Goal: Task Accomplishment & Management: Manage account settings

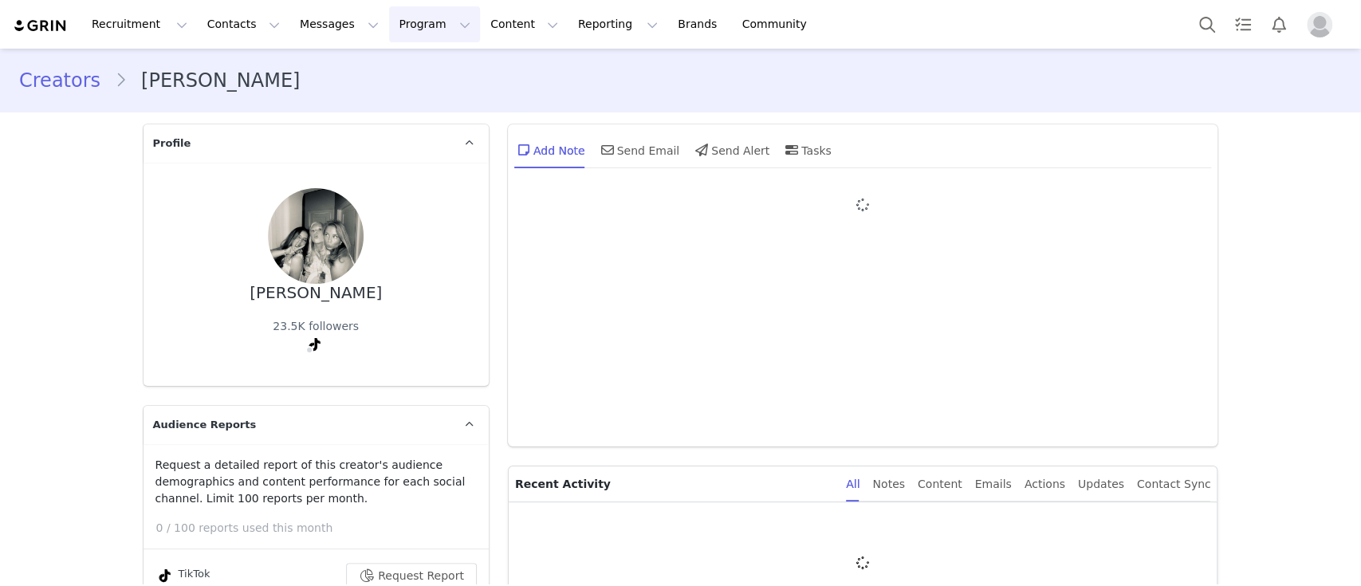
type input "+1 (United States)"
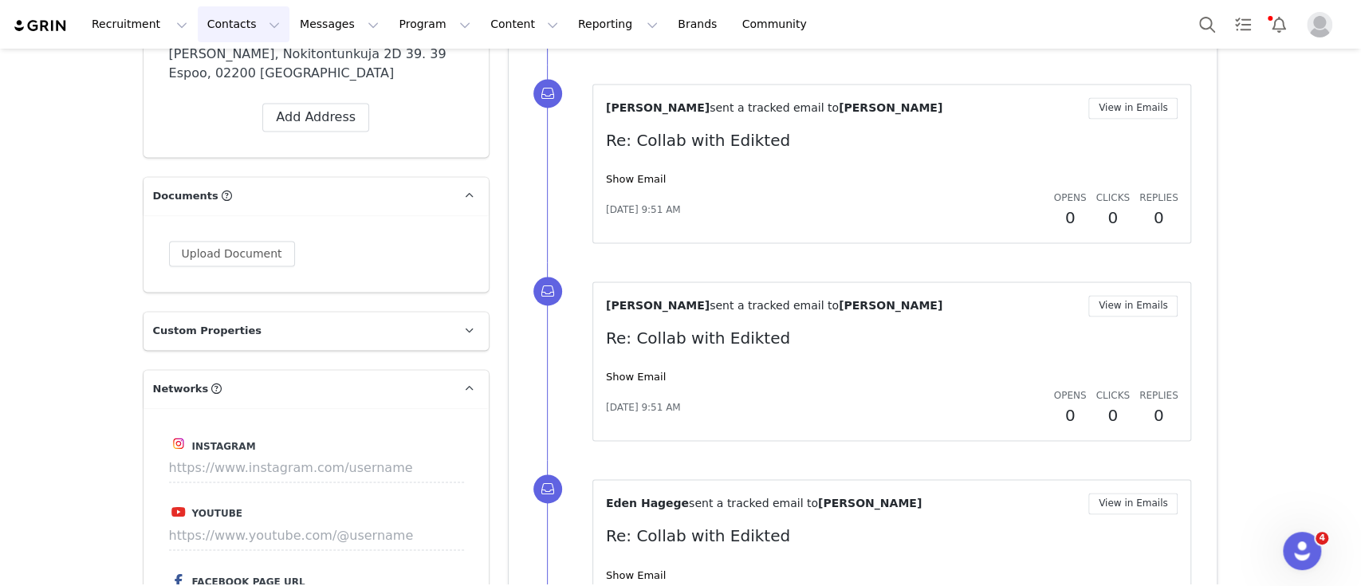
scroll to position [1382, 0]
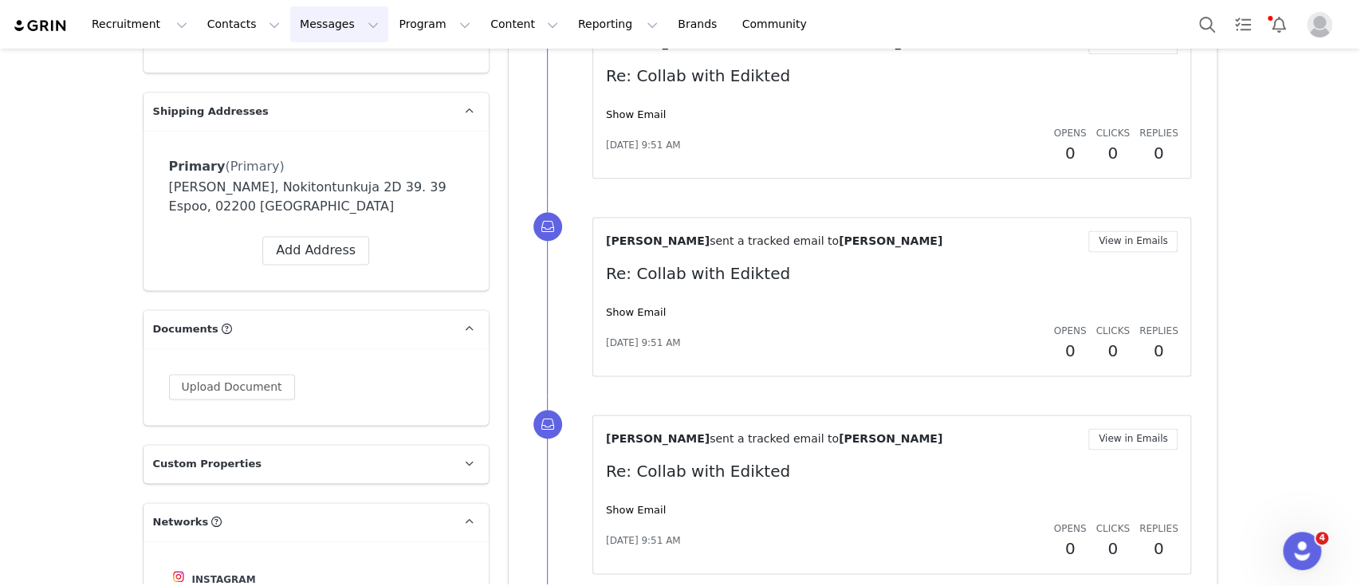
click at [290, 35] on button "Messages Messages" at bounding box center [339, 24] width 98 height 36
drag, startPoint x: 387, startPoint y: 17, endPoint x: 379, endPoint y: 28, distance: 13.3
click at [389, 17] on button "Program Program" at bounding box center [434, 24] width 91 height 36
click at [388, 65] on p "Activations" at bounding box center [393, 70] width 61 height 17
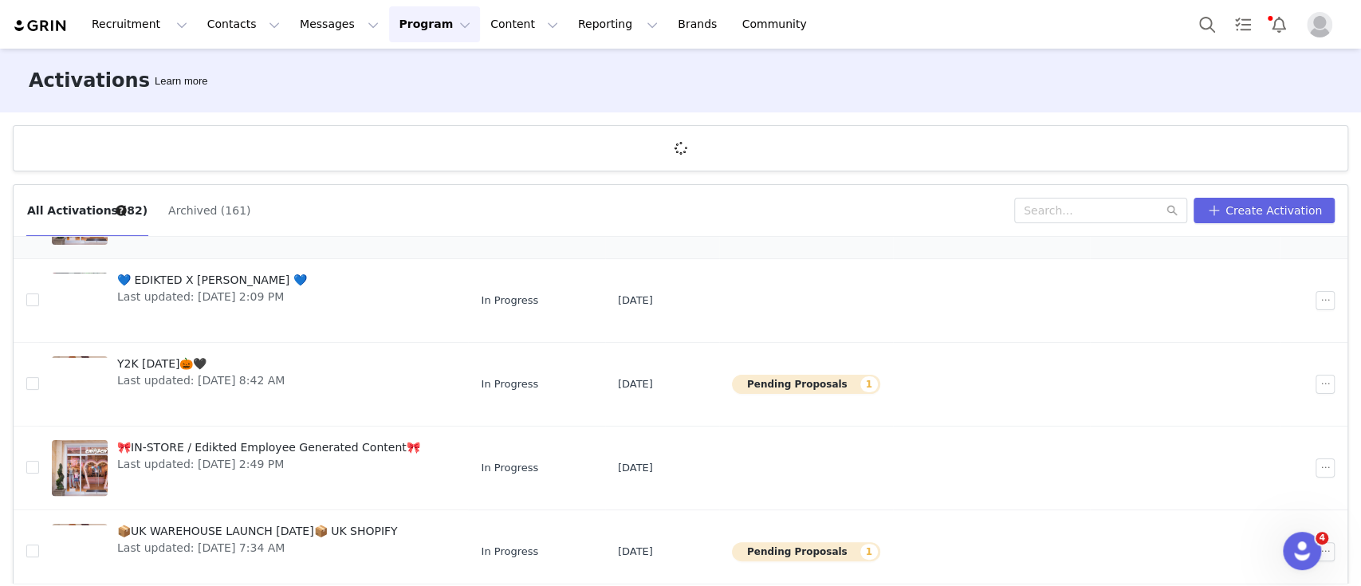
scroll to position [319, 0]
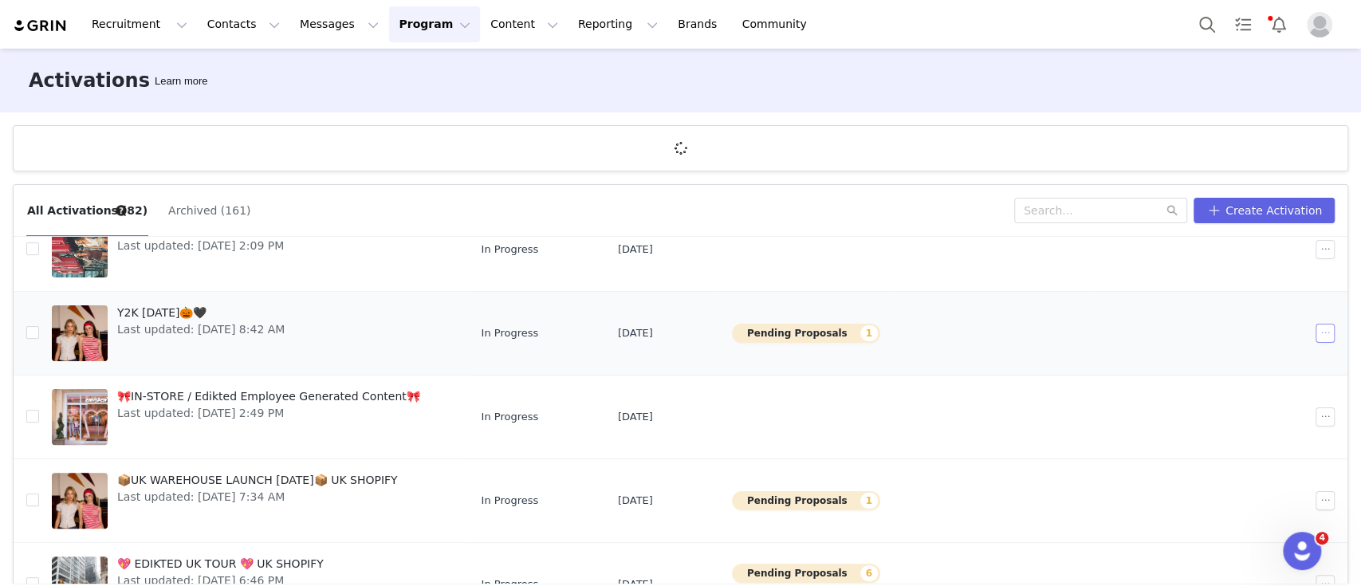
click at [1315, 331] on button "button" at bounding box center [1324, 333] width 19 height 19
click at [1205, 360] on span "Edit" at bounding box center [1198, 361] width 22 height 18
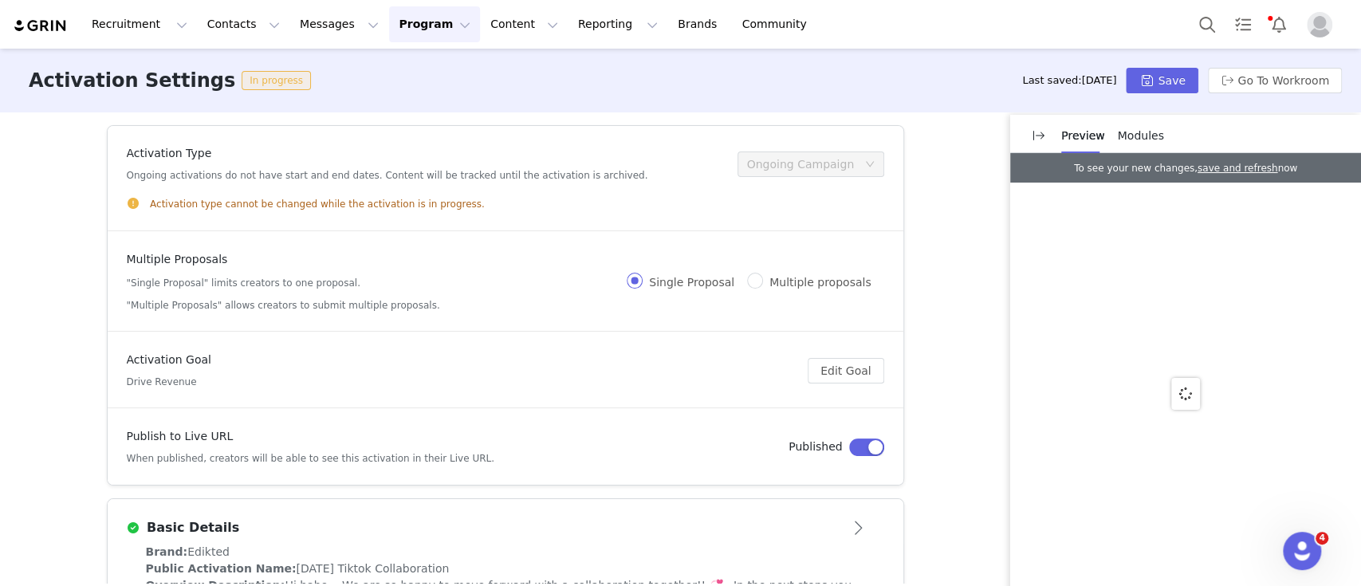
click at [241, 183] on div "Activation type cannot be changed while the activation is in progress." at bounding box center [505, 197] width 757 height 29
click at [332, 269] on div "Multiple Proposals "Single Proposal" limits creators to one proposal. "Multiple…" at bounding box center [283, 281] width 313 height 61
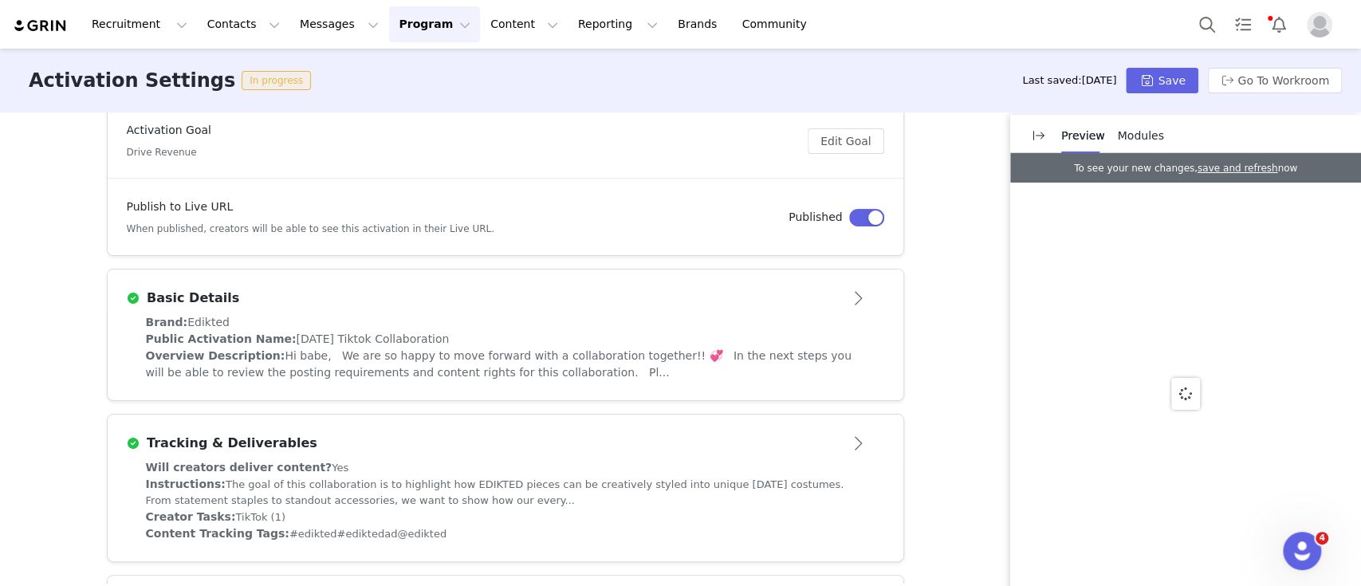
scroll to position [106, 0]
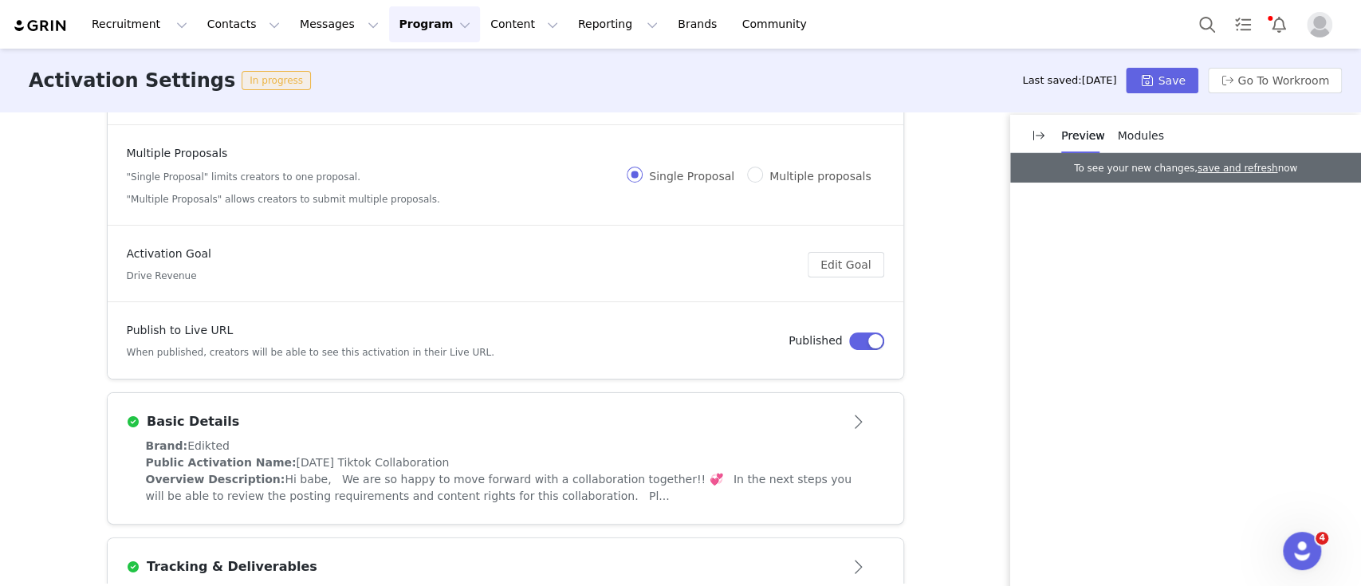
click at [313, 427] on div "Basic Details" at bounding box center [479, 421] width 705 height 19
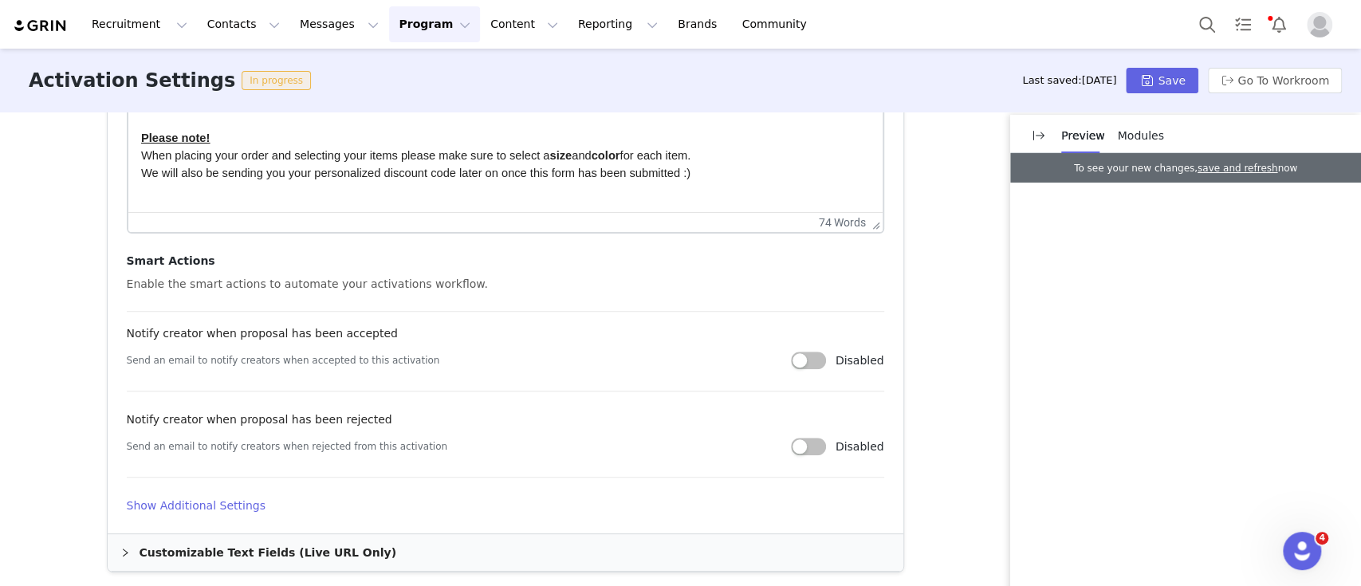
scroll to position [957, 0]
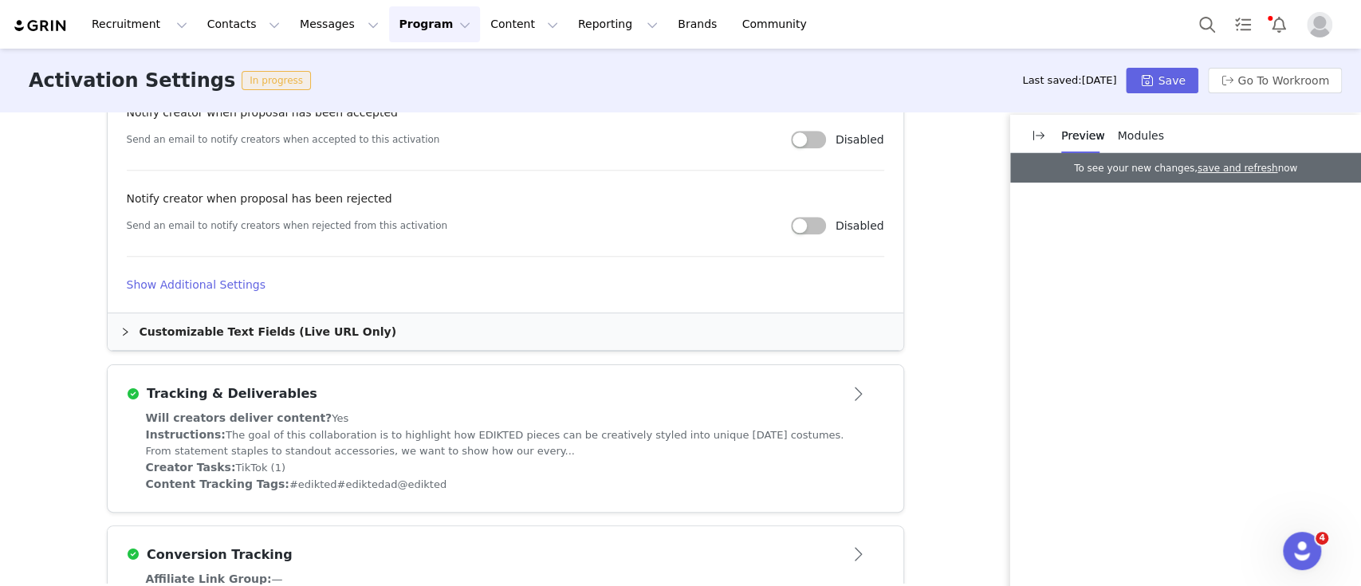
click at [350, 333] on div "Customizable Text Fields (Live URL Only)" at bounding box center [506, 331] width 796 height 37
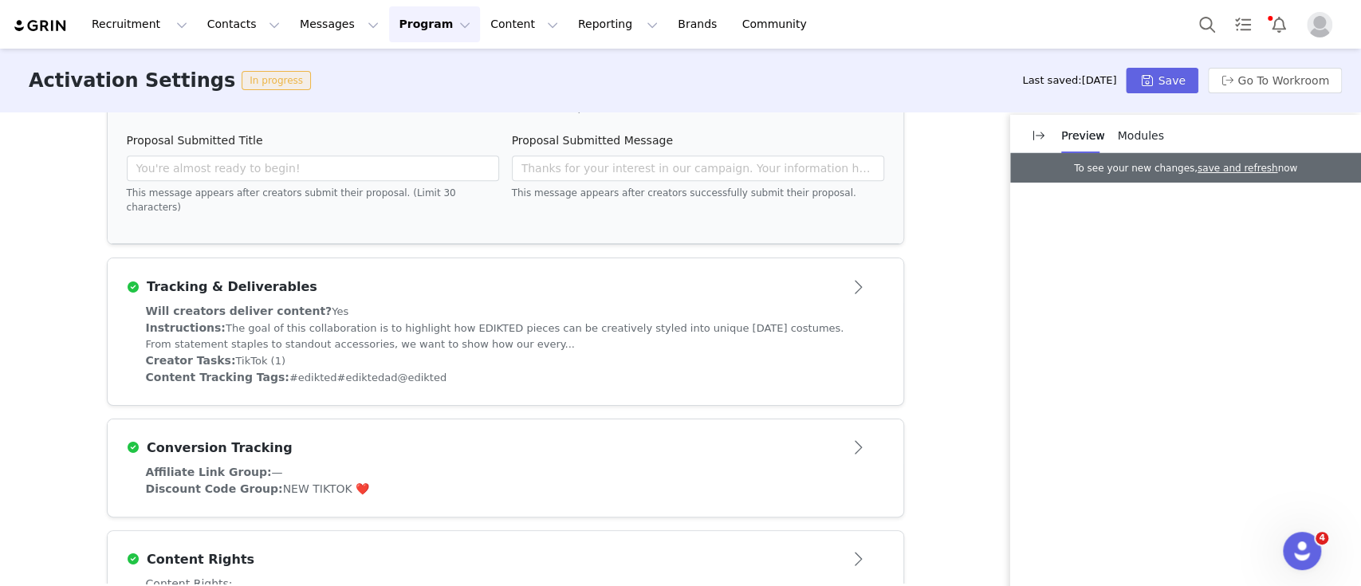
click at [326, 303] on div "Will creators deliver content? Yes" at bounding box center [505, 311] width 719 height 17
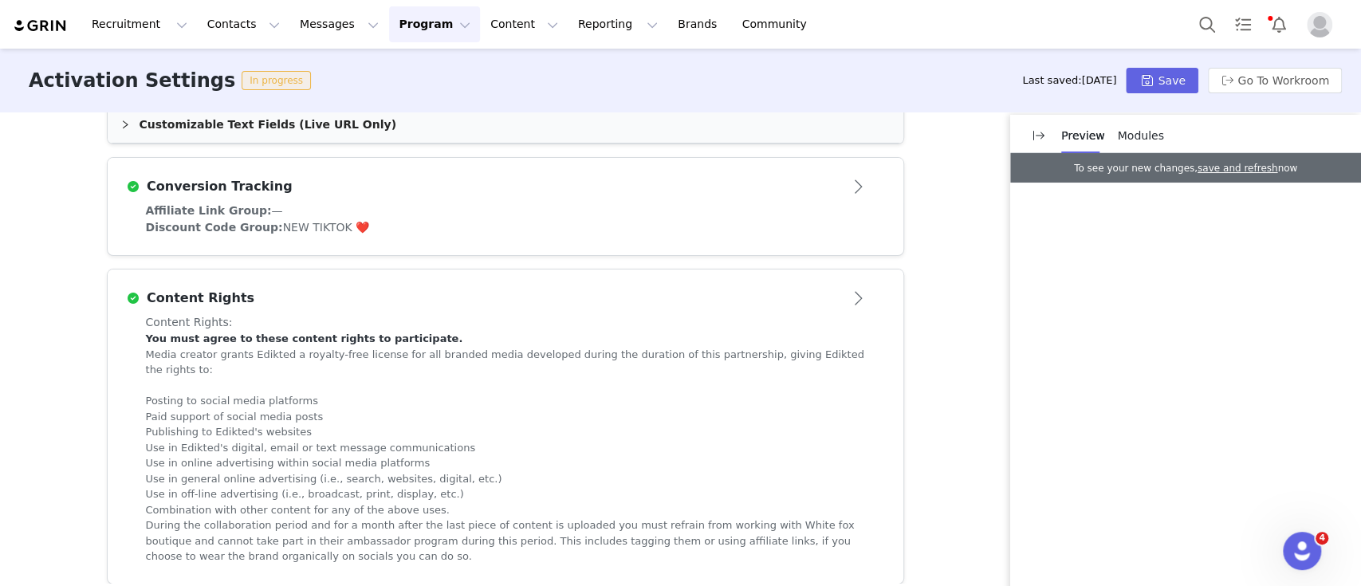
click at [357, 208] on div "Affiliate Link Group: —" at bounding box center [505, 210] width 719 height 17
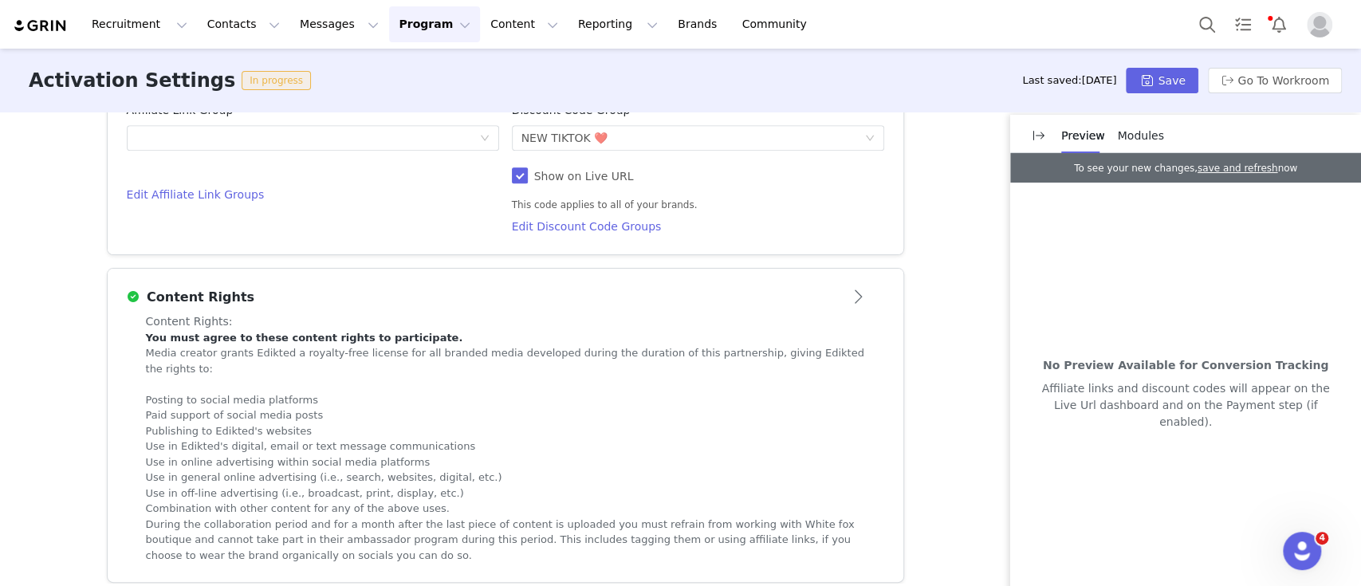
click at [395, 407] on li "Paid support of social media posts" at bounding box center [505, 415] width 719 height 16
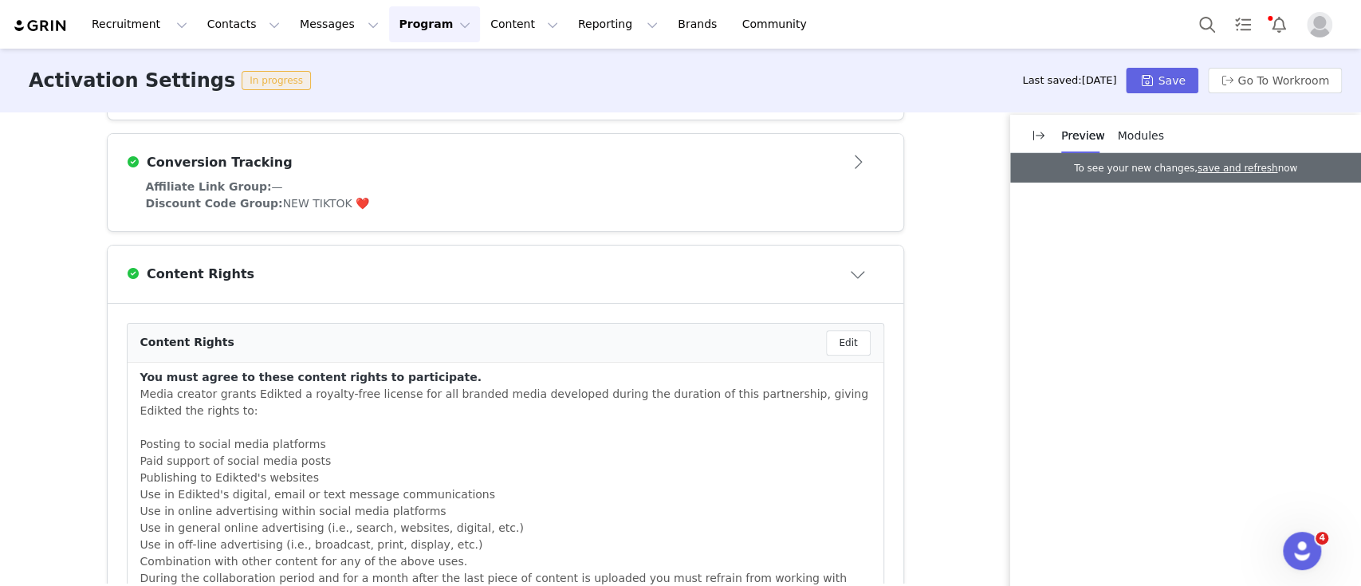
scroll to position [400, 0]
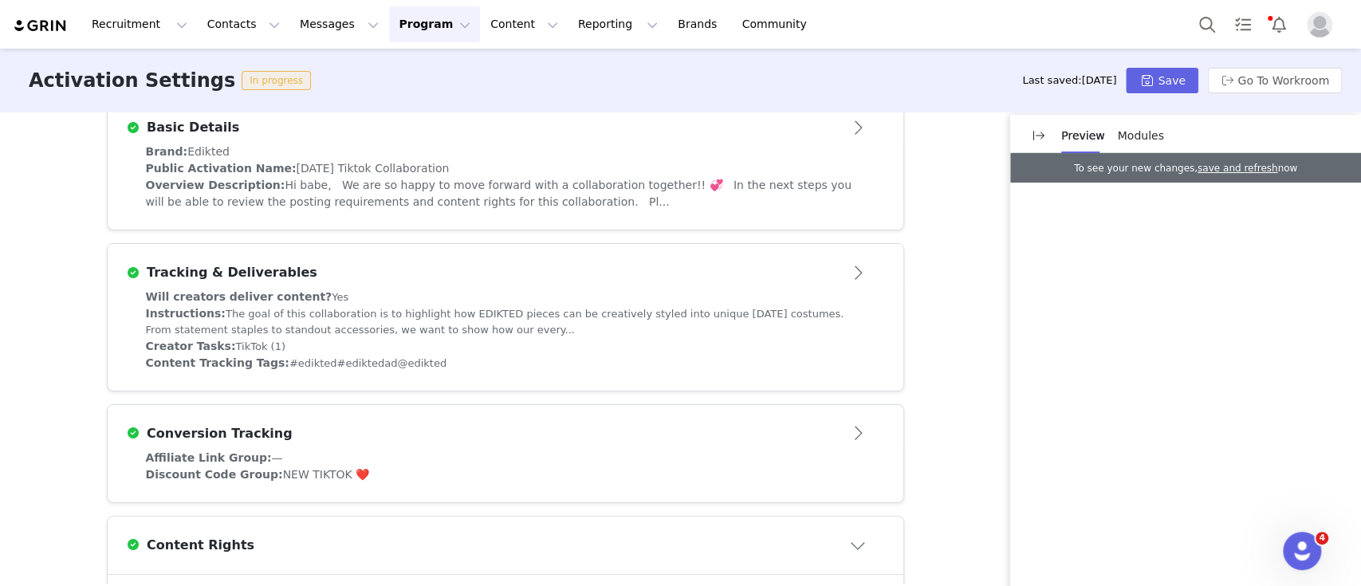
click at [423, 429] on div "Conversion Tracking" at bounding box center [479, 433] width 705 height 19
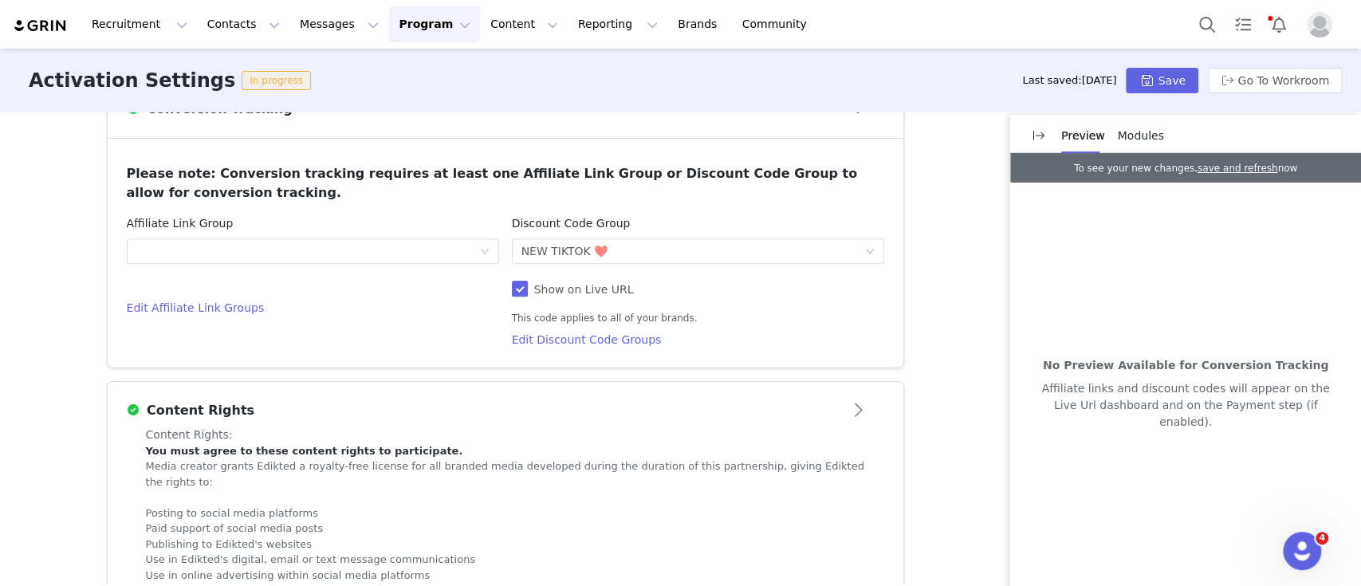
scroll to position [838, 0]
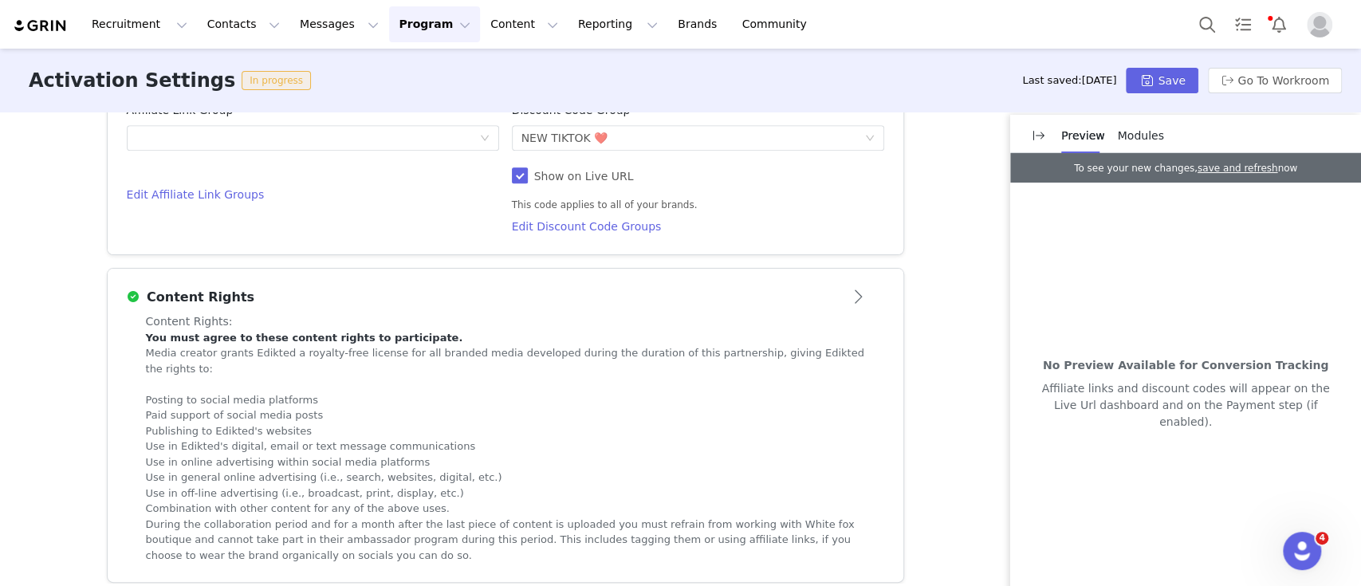
click at [745, 281] on article "Content Rights" at bounding box center [506, 291] width 796 height 45
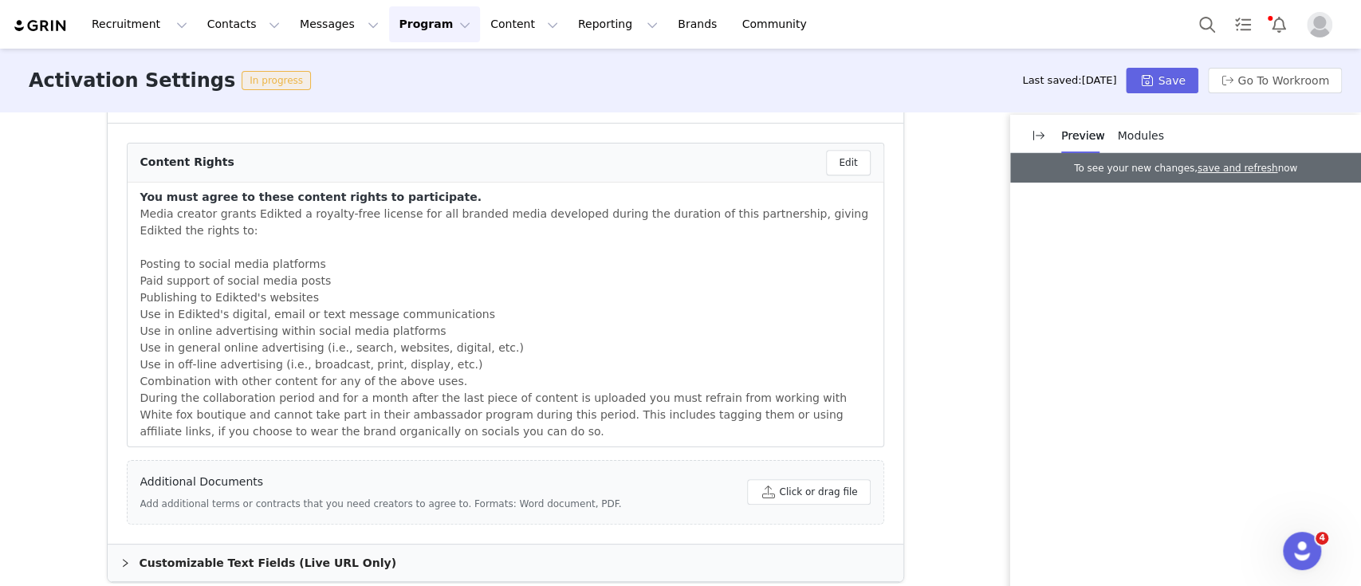
scroll to position [866, 0]
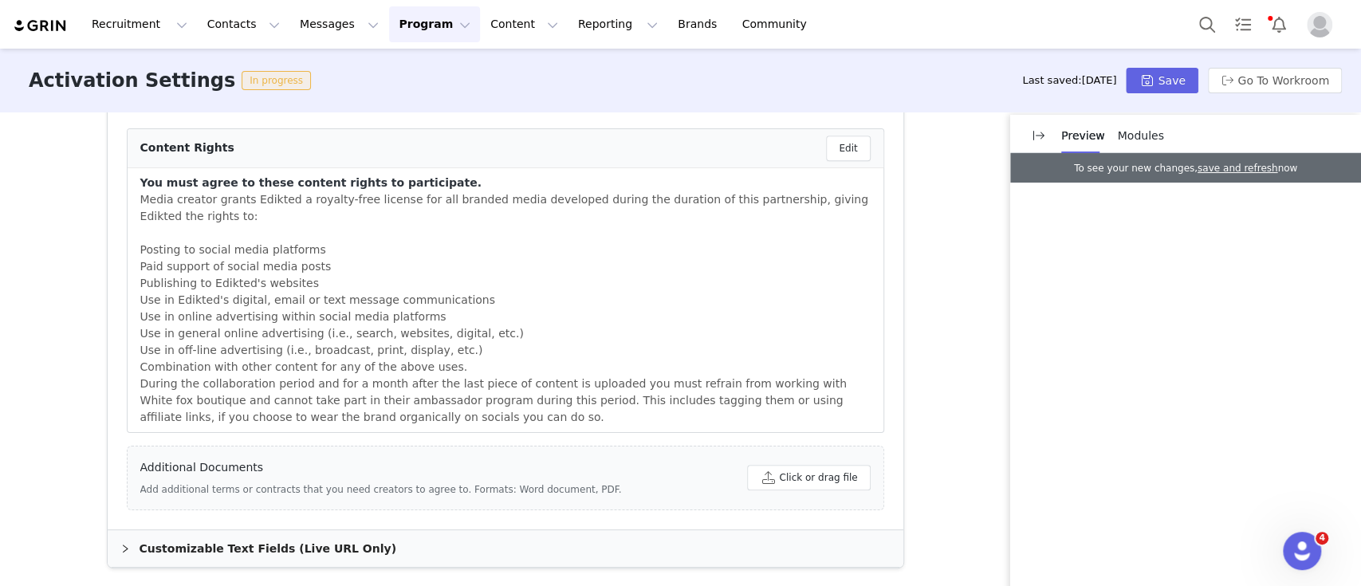
click at [261, 544] on div "Customizable Text Fields (Live URL Only)" at bounding box center [506, 548] width 796 height 37
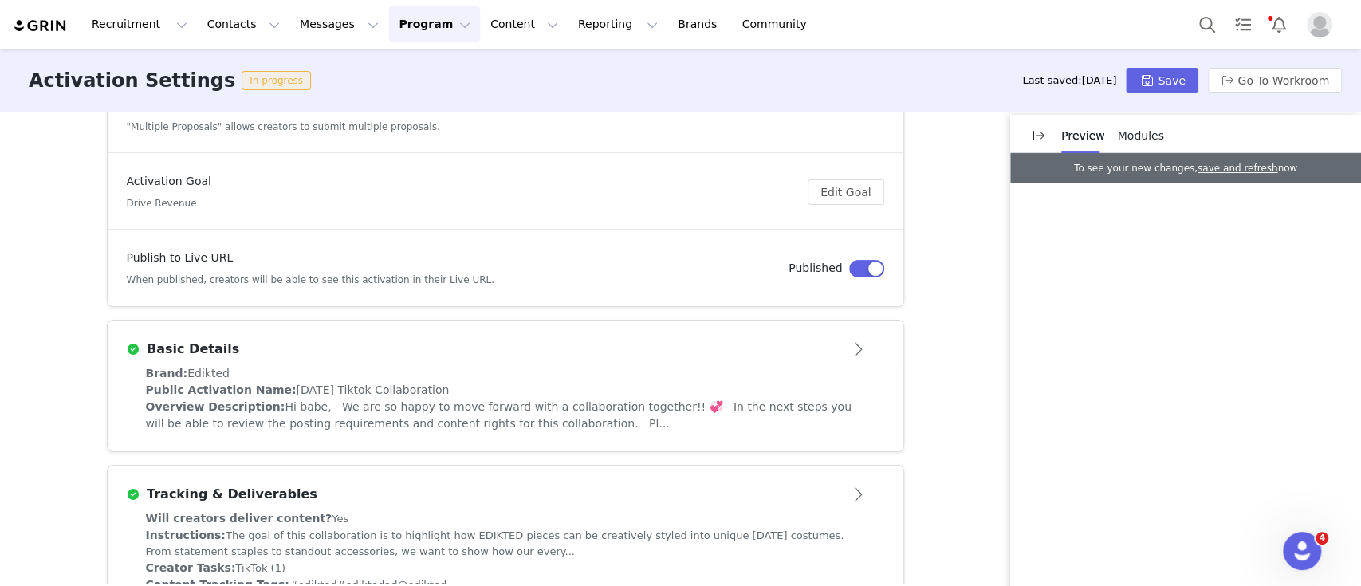
scroll to position [212, 0]
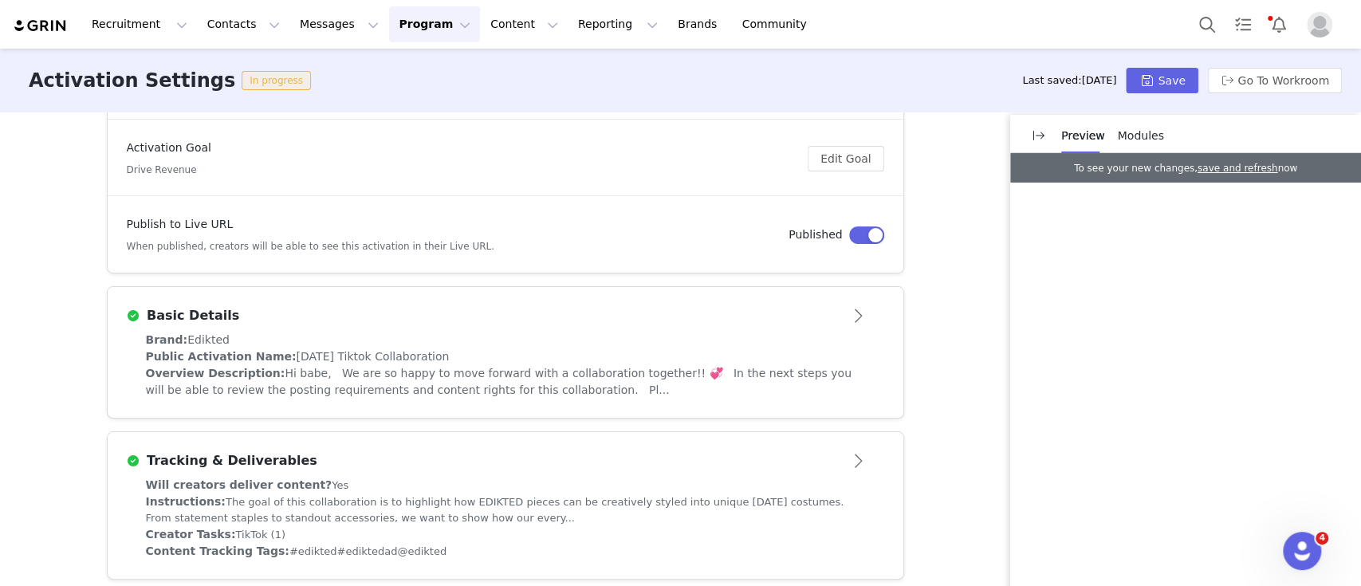
click at [361, 346] on div "Brand: Edikted" at bounding box center [505, 340] width 719 height 17
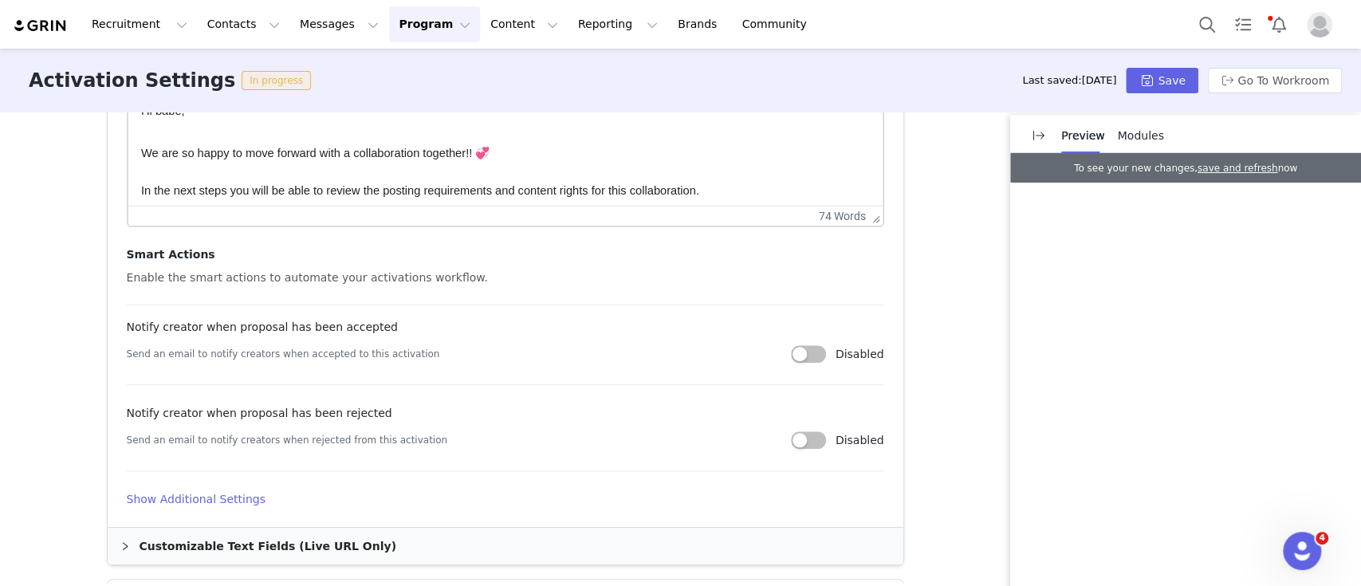
scroll to position [744, 0]
click at [221, 497] on h4 "Show Additional Settings" at bounding box center [505, 498] width 757 height 17
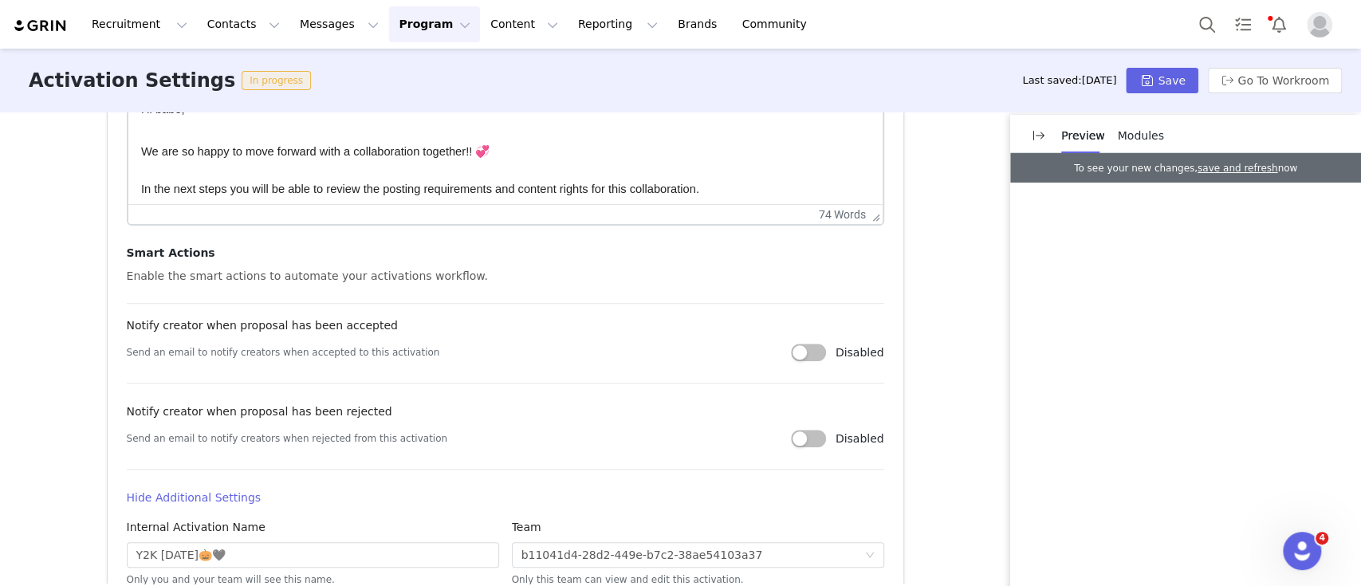
scroll to position [957, 0]
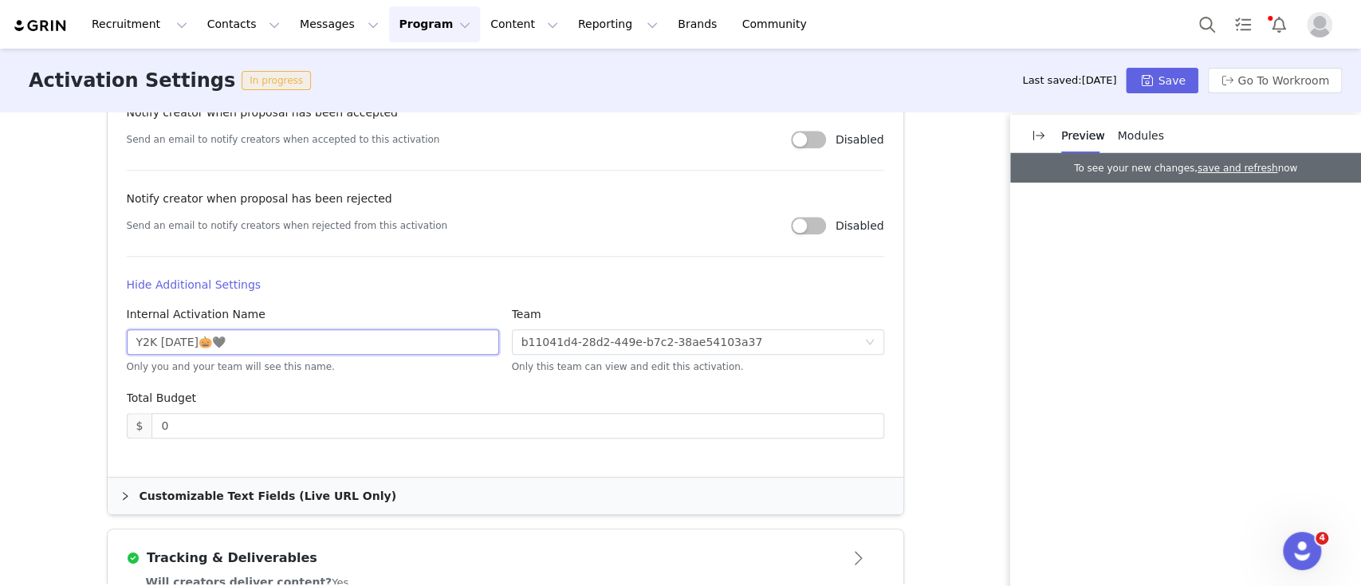
drag, startPoint x: 151, startPoint y: 341, endPoint x: 98, endPoint y: 340, distance: 53.4
click at [108, 340] on article "Activation Image For best results, use a .jpg or .png image with 4x3 ratio, at …" at bounding box center [506, 39] width 796 height 876
type input "HALLOWEEN🎃🖤"
click at [1138, 69] on button "Save" at bounding box center [1162, 81] width 72 height 26
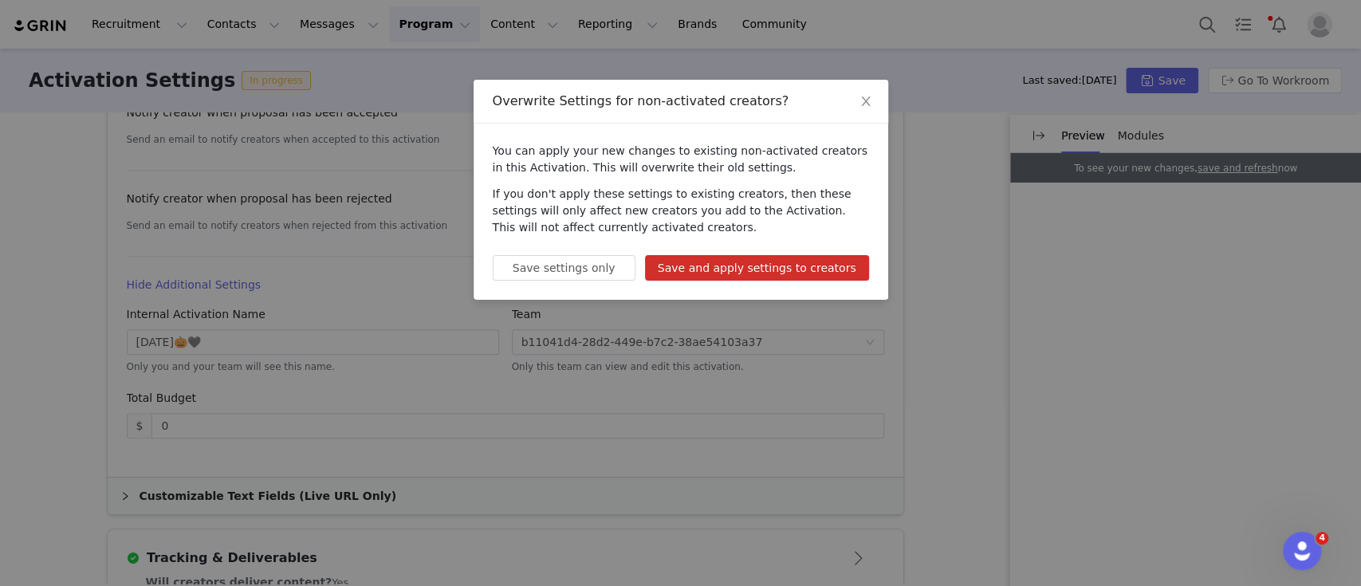
click at [754, 265] on button "Save and apply settings to creators" at bounding box center [757, 268] width 224 height 26
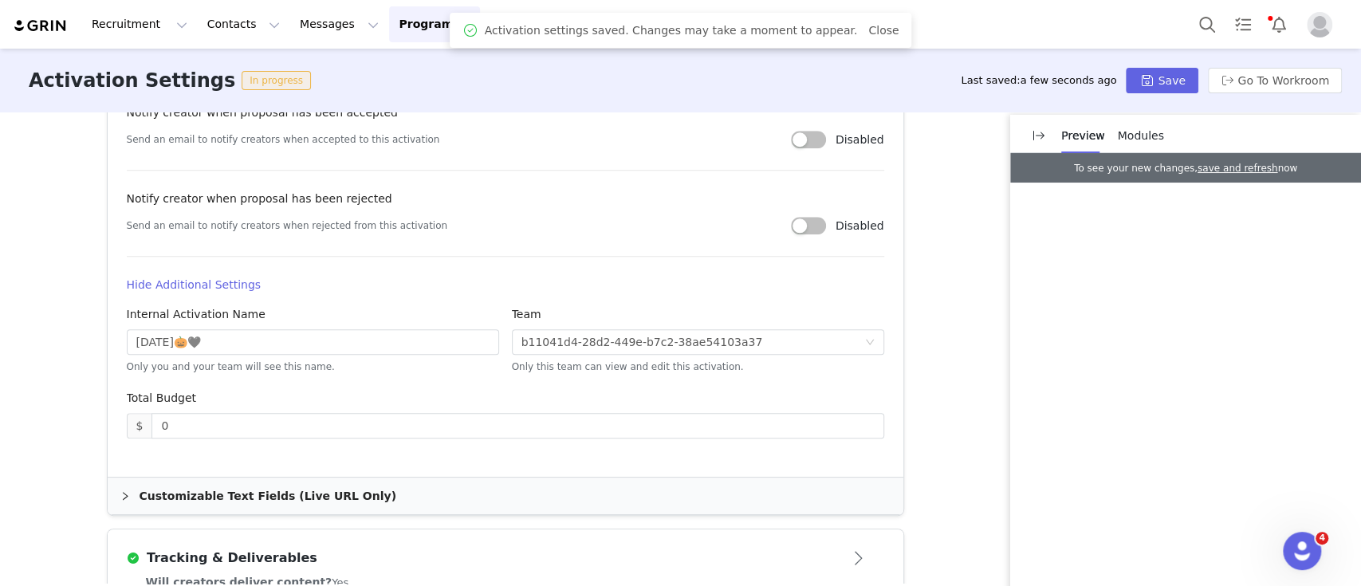
click at [394, 21] on button "Program Program" at bounding box center [434, 24] width 91 height 36
click at [399, 61] on link "Activations" at bounding box center [413, 70] width 126 height 29
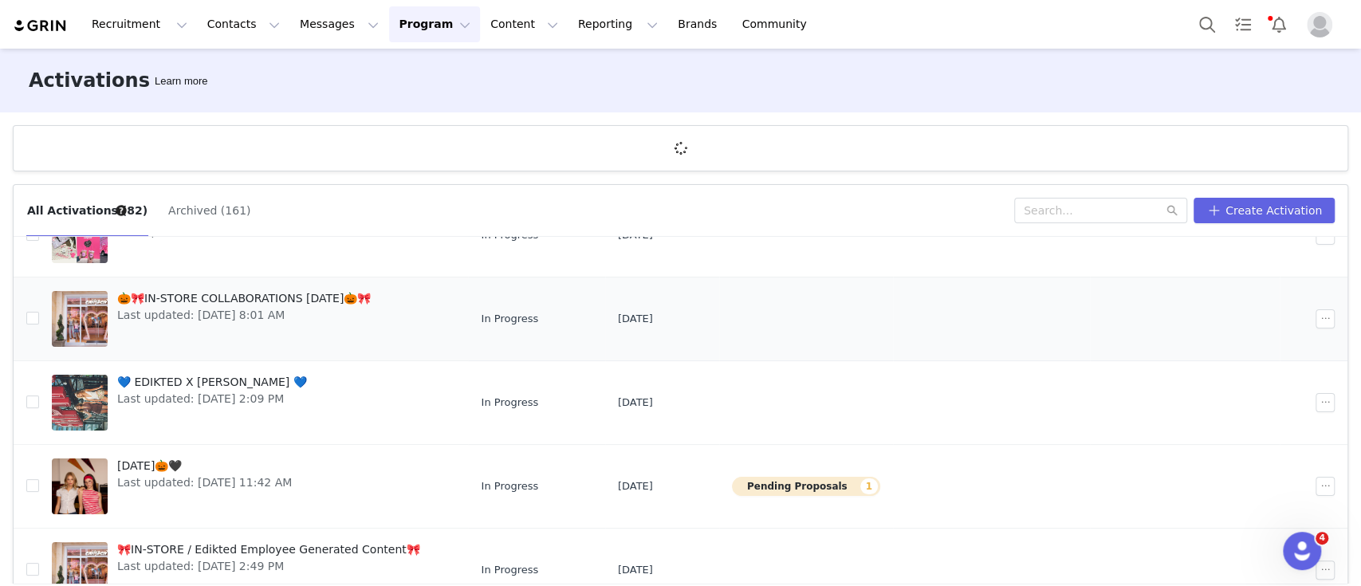
scroll to position [319, 0]
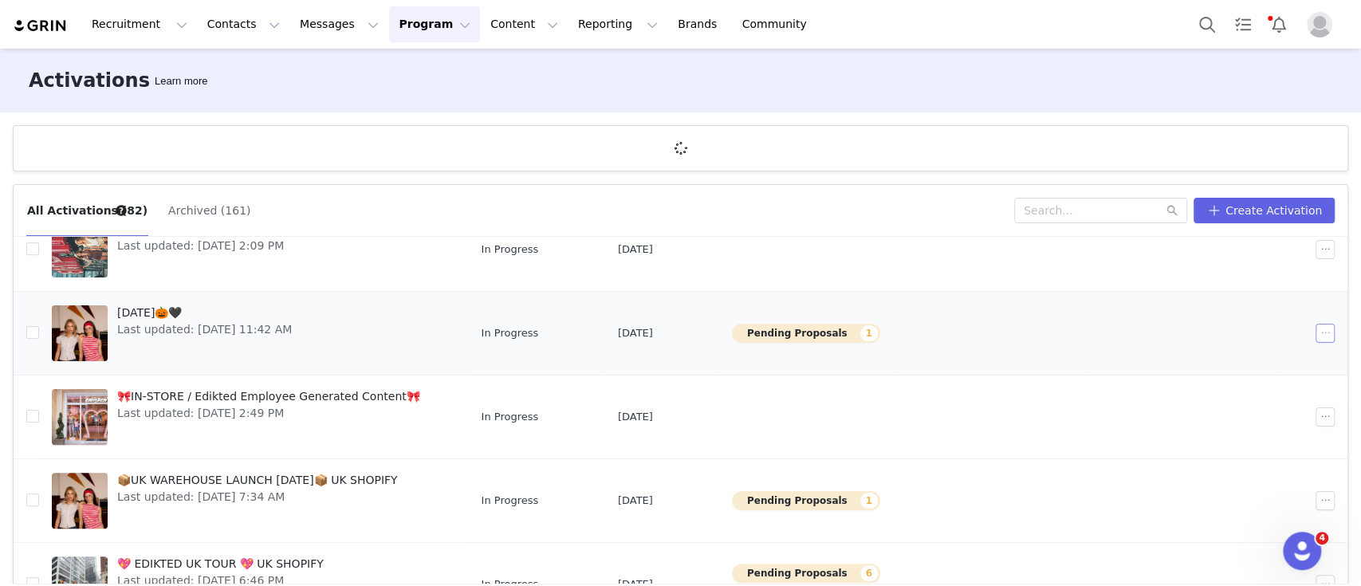
click at [1315, 333] on button "button" at bounding box center [1324, 333] width 19 height 19
click at [1210, 351] on li "Edit" at bounding box center [1236, 361] width 157 height 26
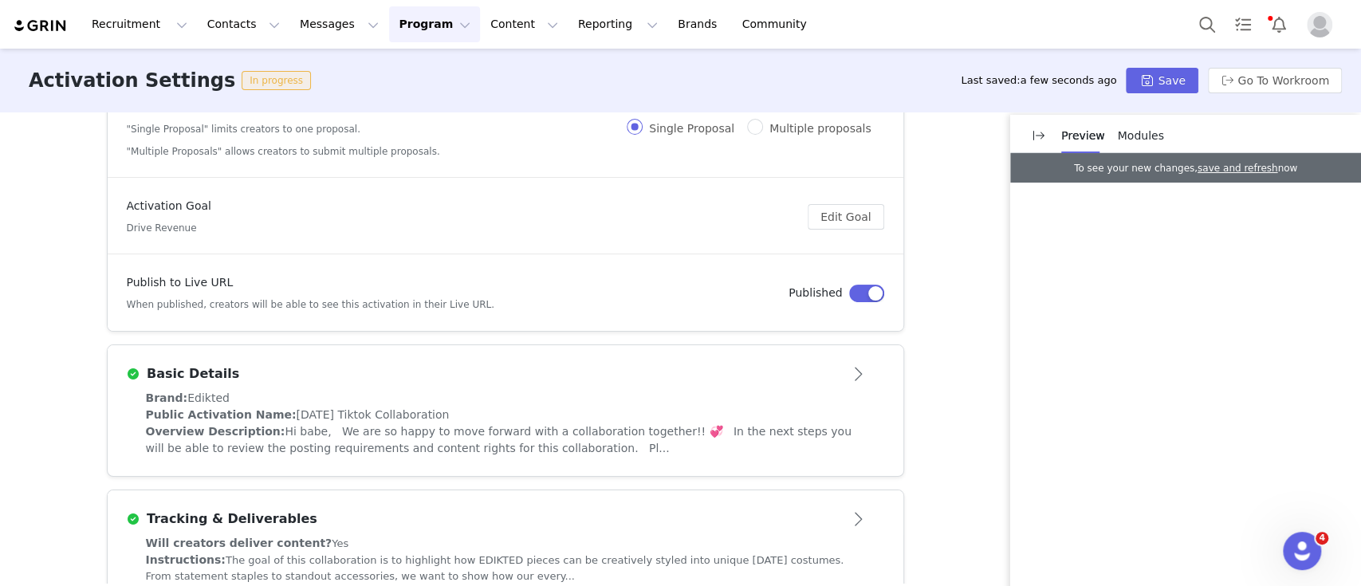
scroll to position [425, 0]
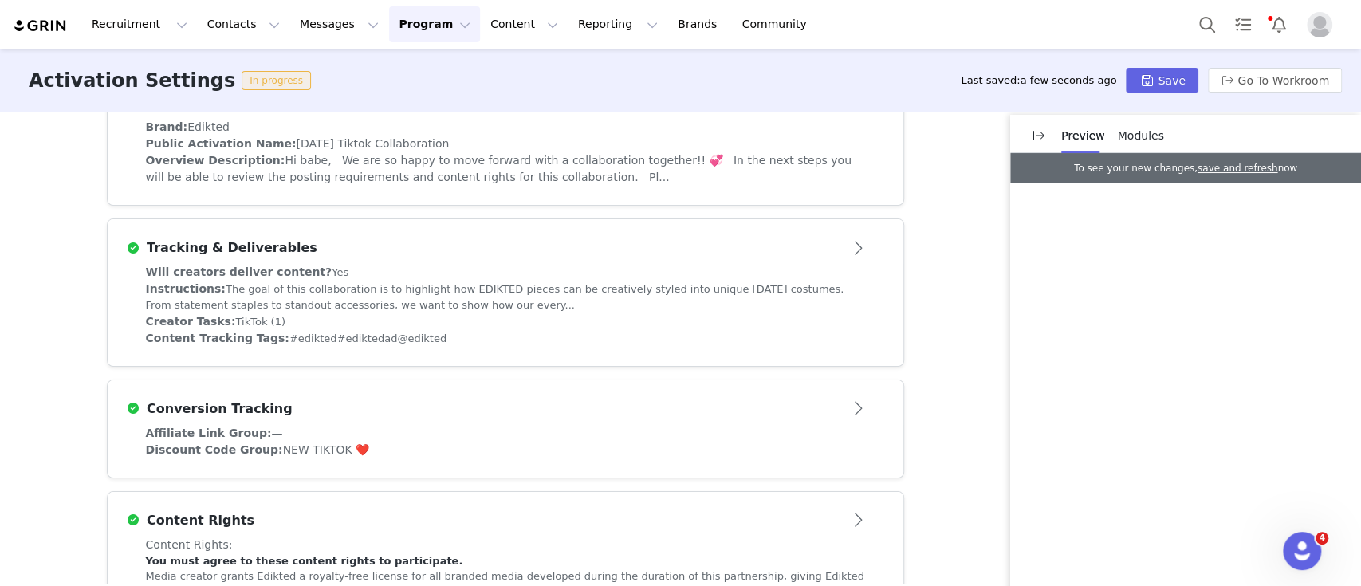
click at [297, 423] on article "Conversion Tracking" at bounding box center [506, 402] width 796 height 45
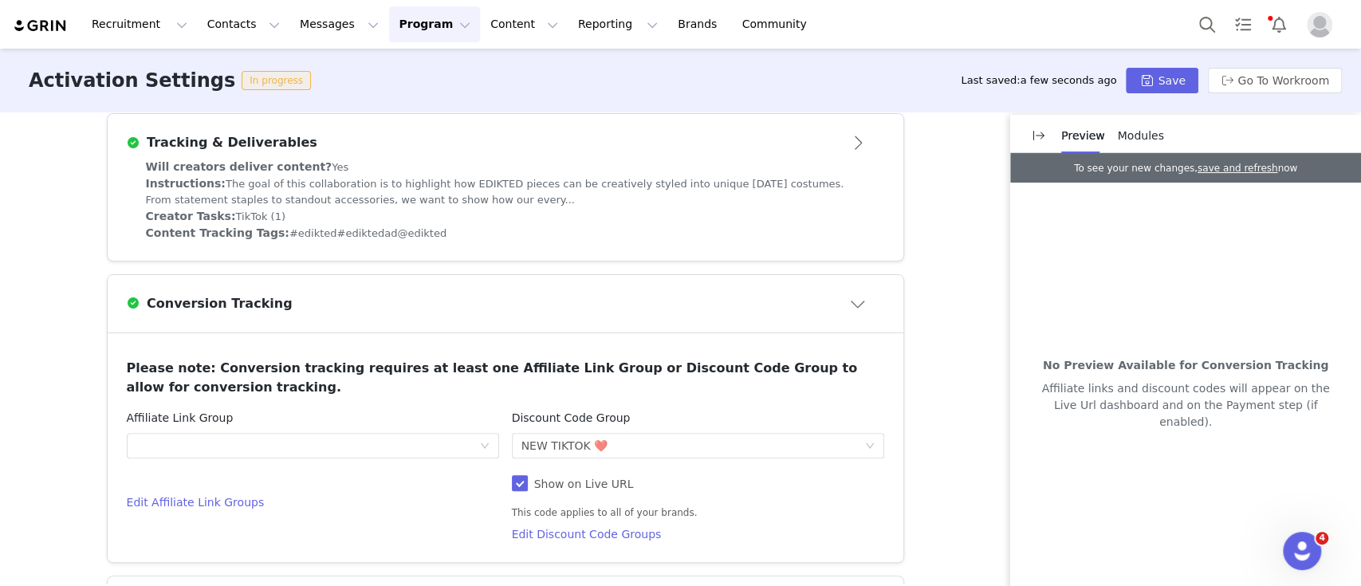
scroll to position [519, 0]
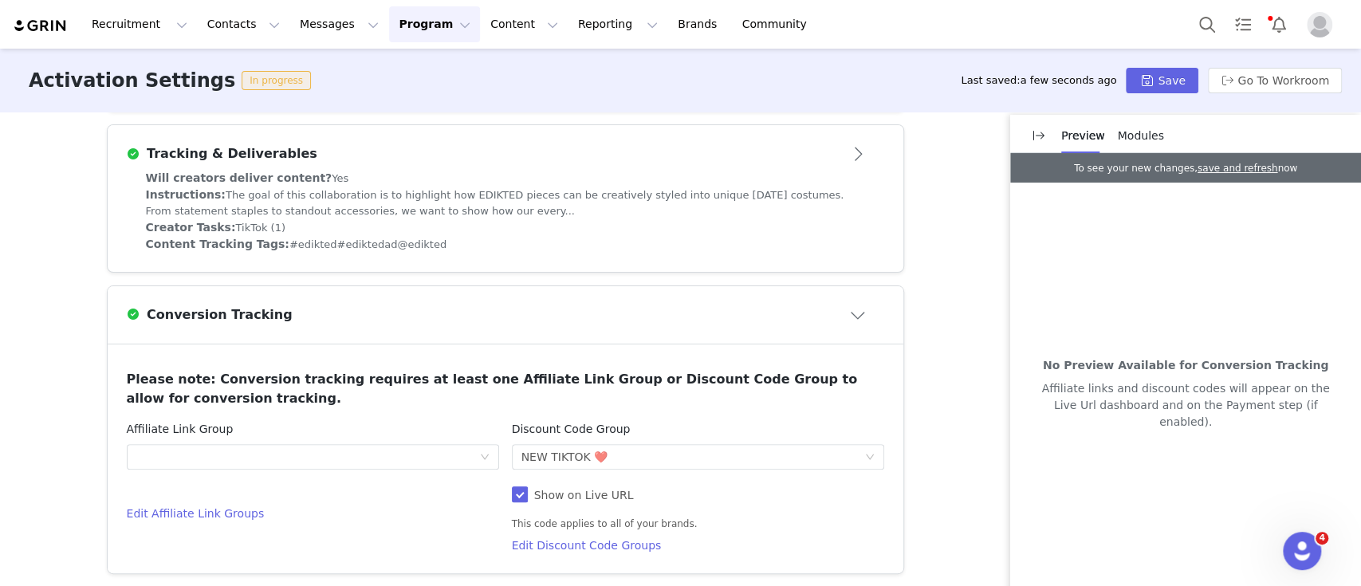
click at [297, 184] on div "Will creators deliver content? Yes" at bounding box center [505, 178] width 719 height 17
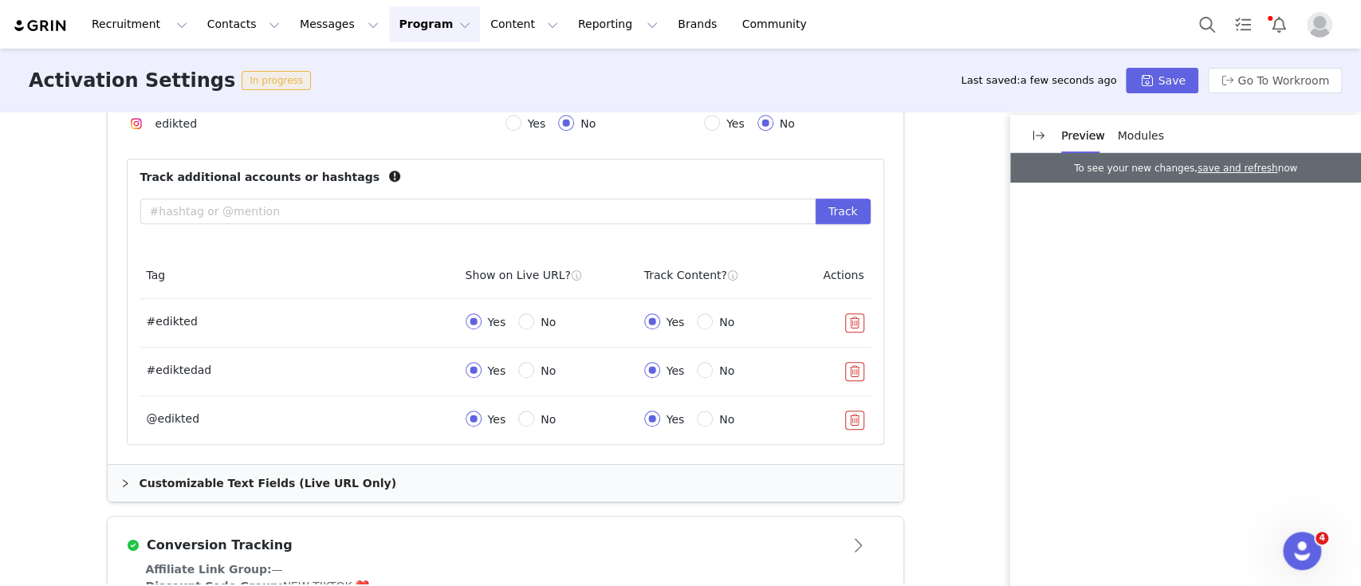
scroll to position [838, 0]
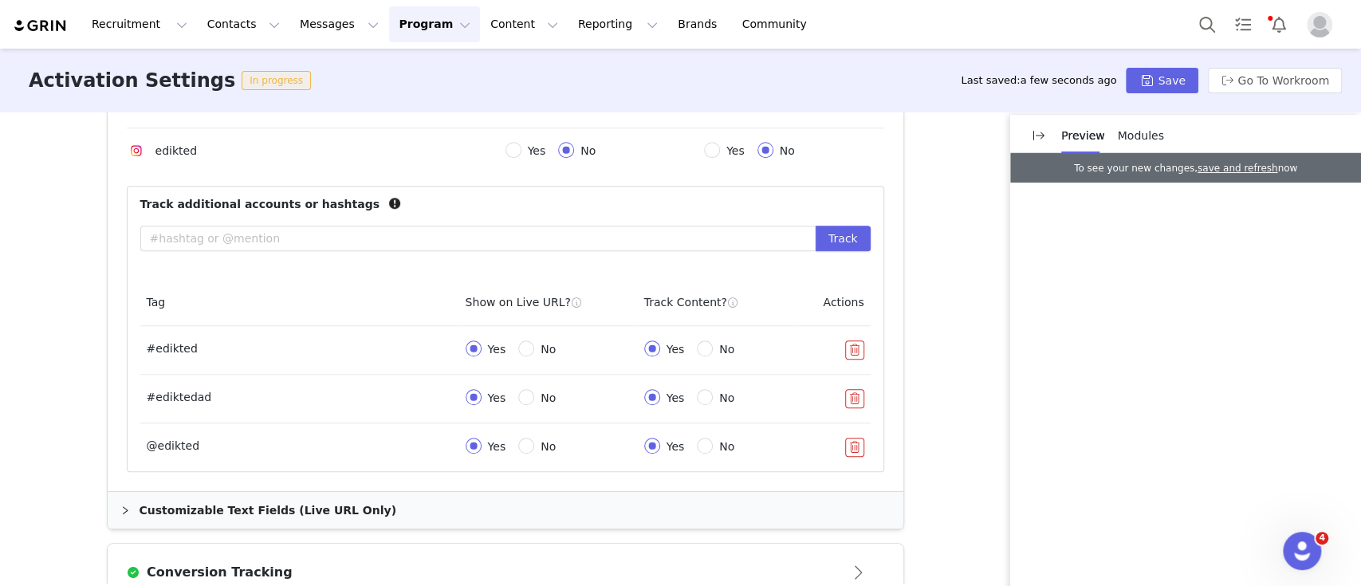
click at [222, 525] on div "Customizable Text Fields (Live URL Only)" at bounding box center [506, 510] width 796 height 37
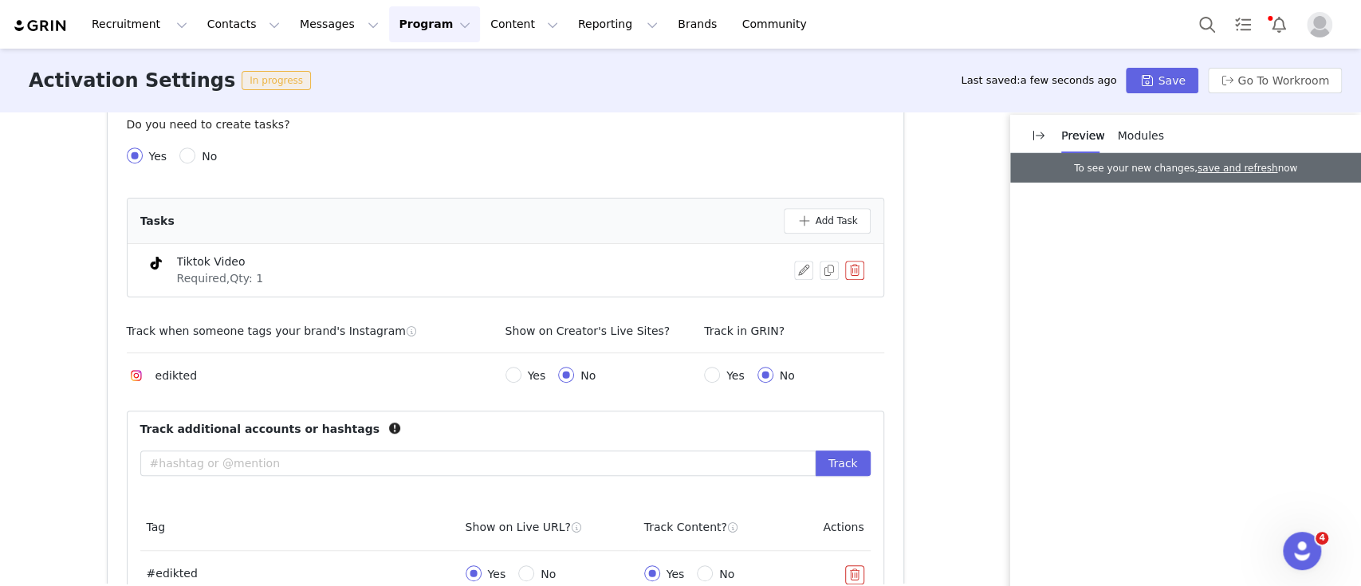
scroll to position [413, 0]
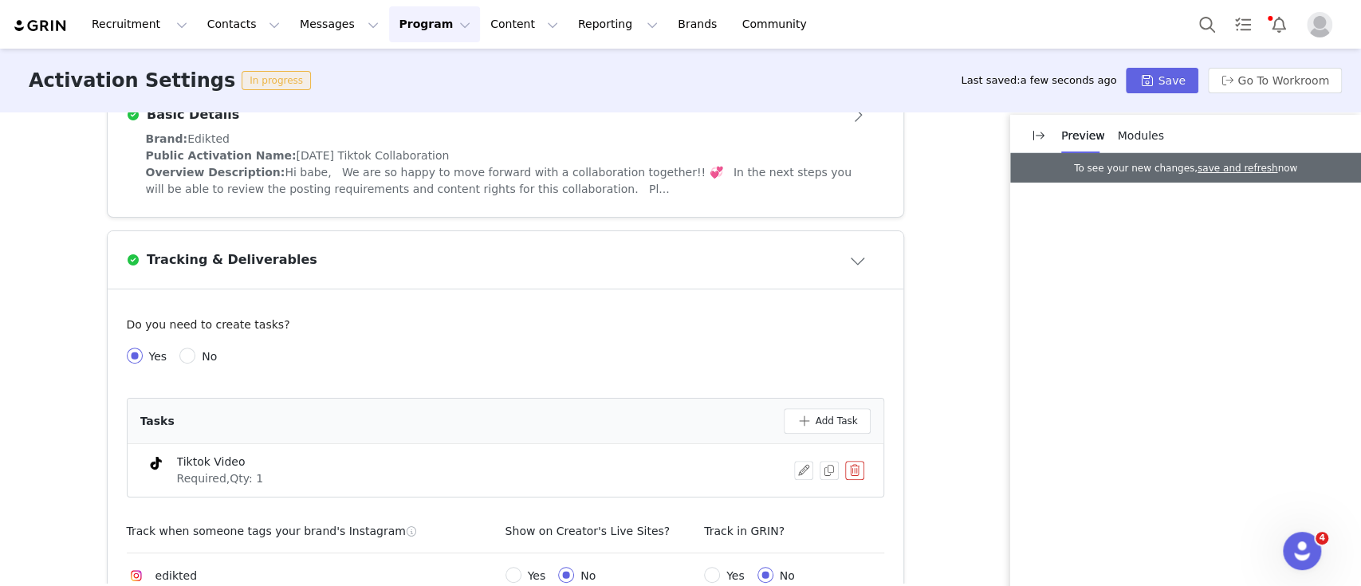
click at [291, 182] on span "Hi babe, We are so happy to move forward with a collaboration together!! 💞 In t…" at bounding box center [499, 180] width 706 height 29
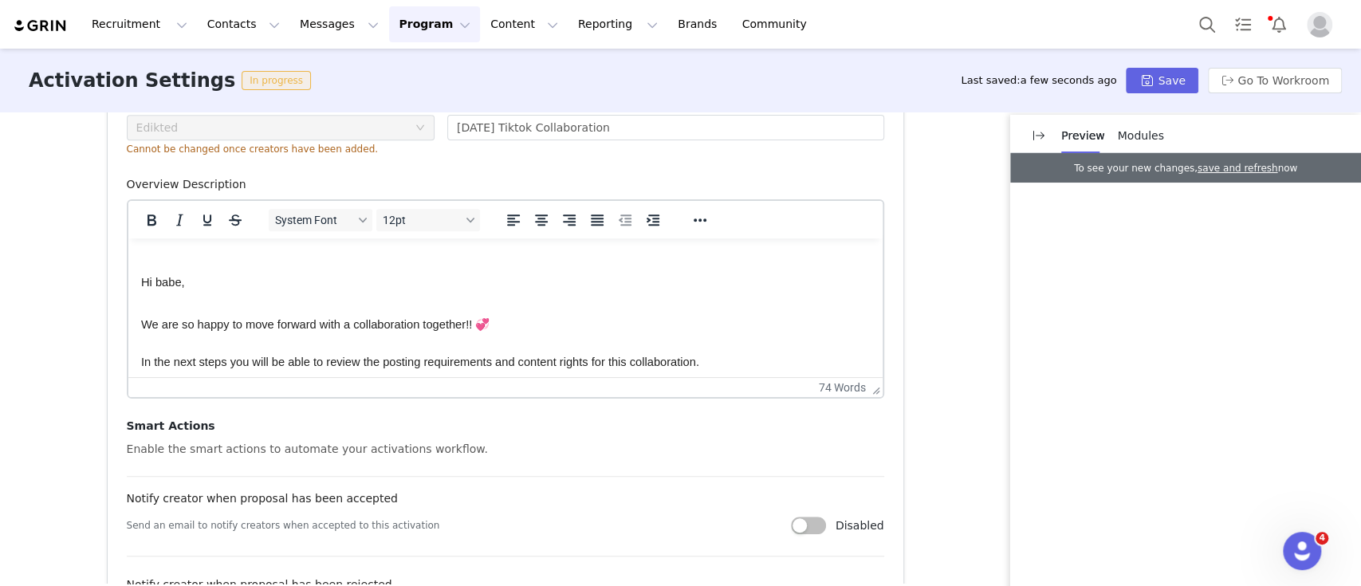
scroll to position [838, 0]
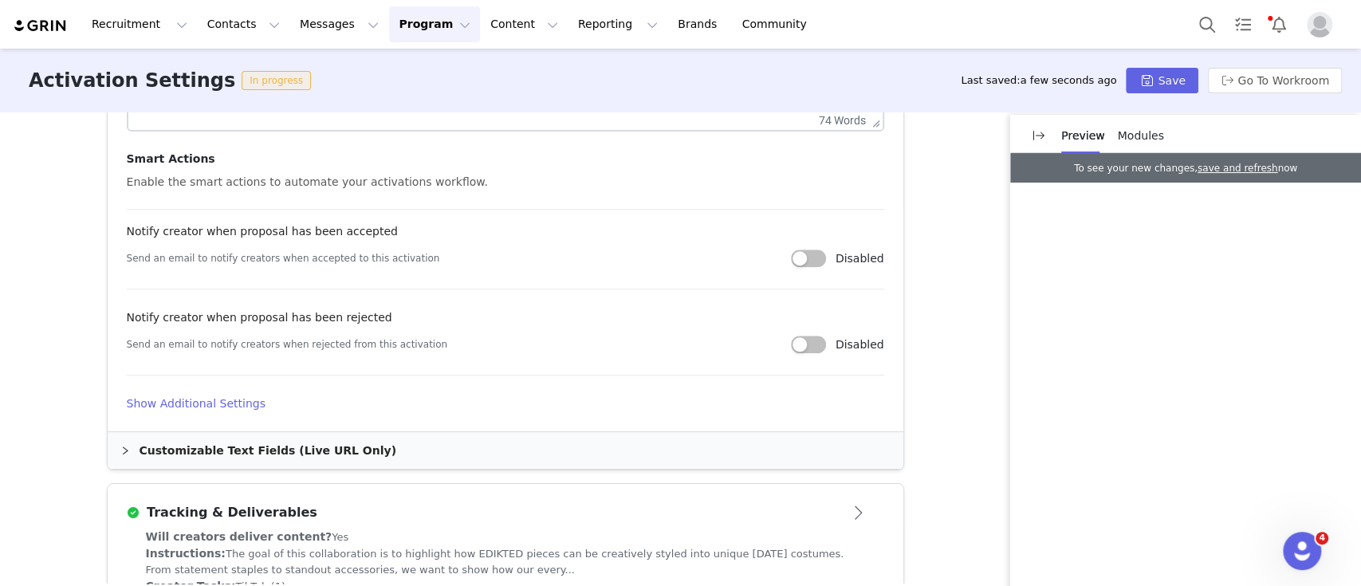
click at [188, 451] on div "Customizable Text Fields (Live URL Only)" at bounding box center [506, 450] width 796 height 37
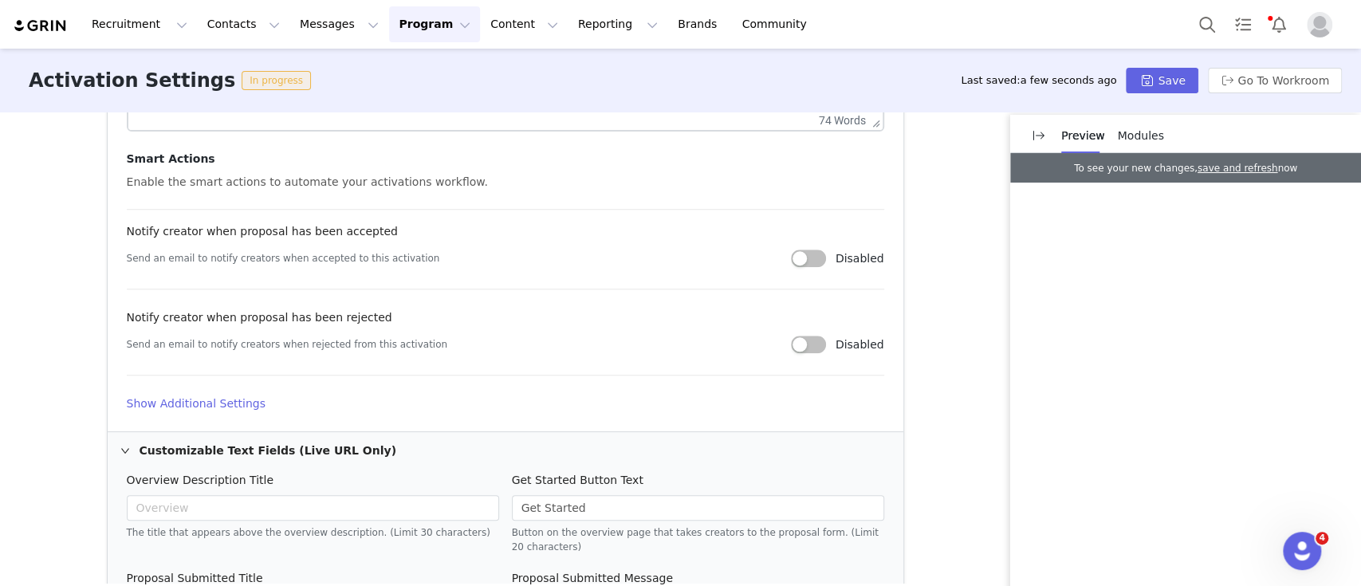
click at [209, 406] on h4 "Show Additional Settings" at bounding box center [505, 403] width 757 height 17
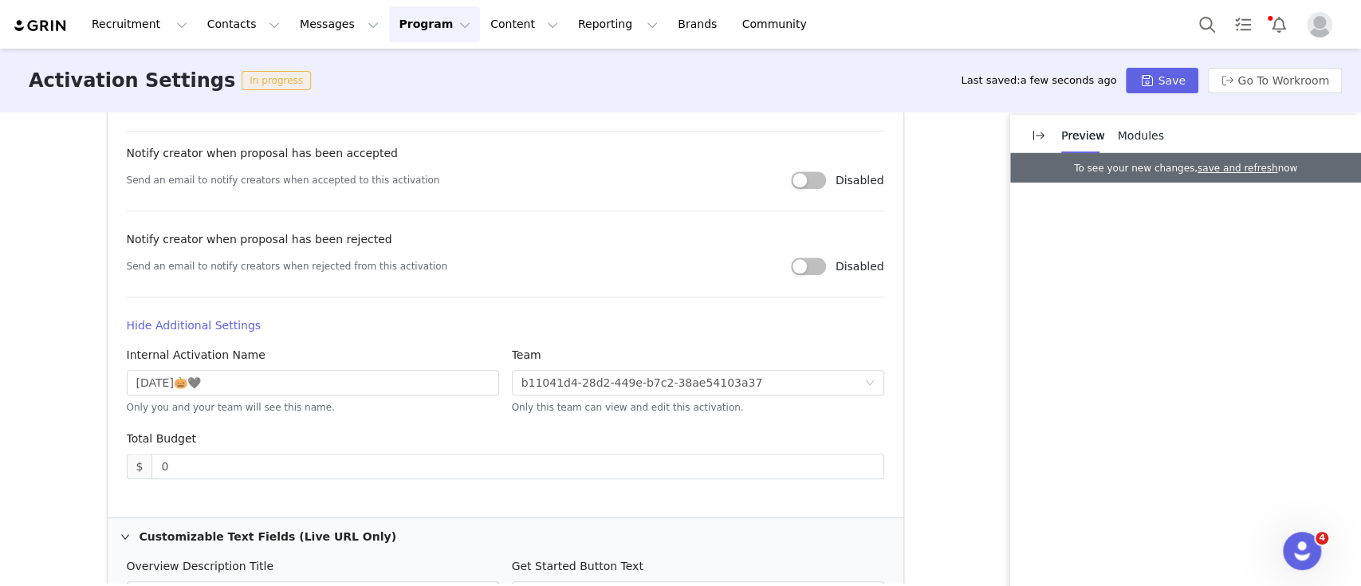
scroll to position [944, 0]
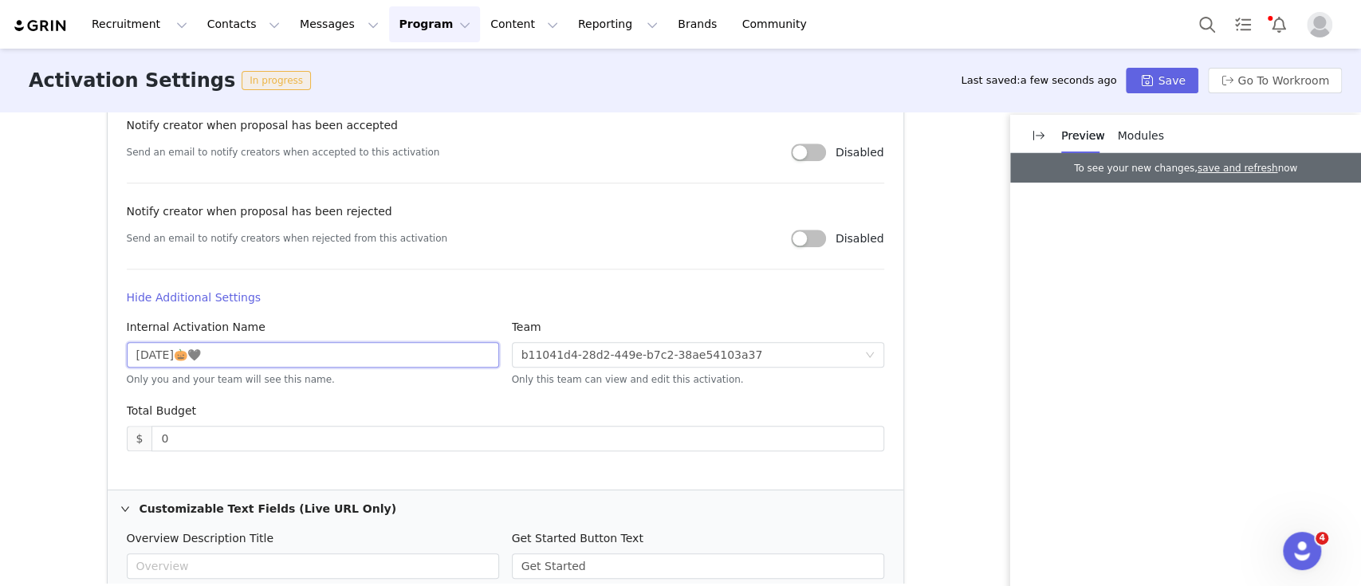
click at [128, 353] on input "HALLOWEEN🎃🖤" at bounding box center [313, 355] width 372 height 26
type input "TIKTOK HALLOWEEN🎃🖤"
click at [1149, 93] on div "Activation Settings In progress Last saved: a few seconds ago Save Go To Workro…" at bounding box center [680, 81] width 1361 height 64
click at [1153, 85] on button "Save" at bounding box center [1162, 81] width 72 height 26
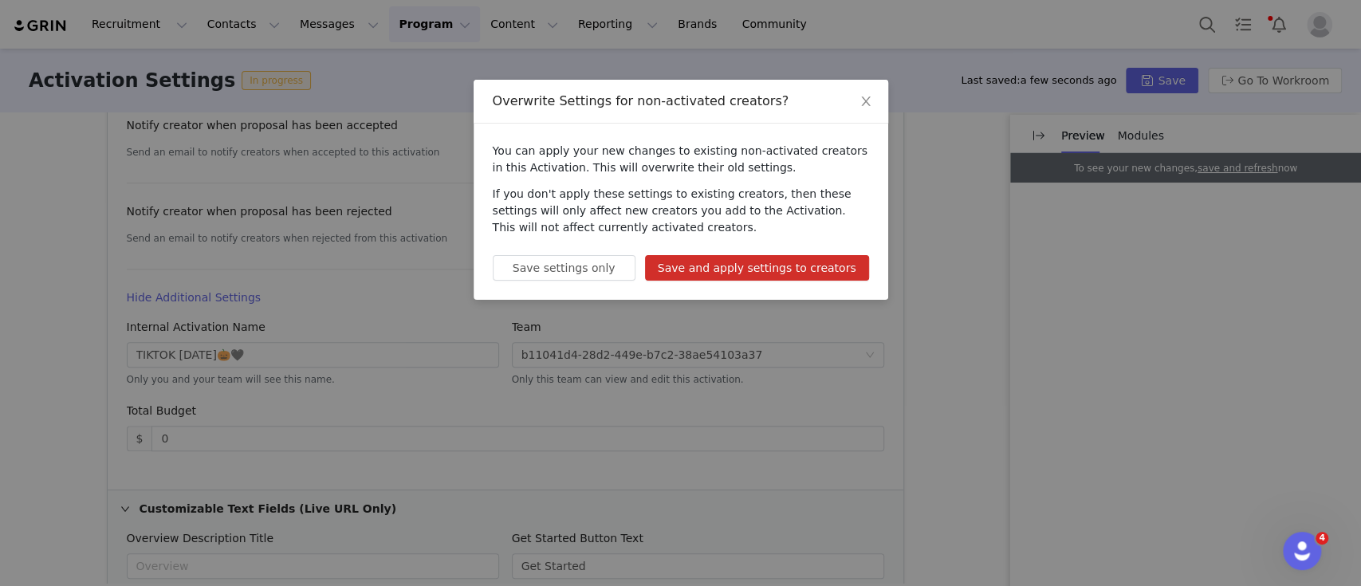
click at [703, 268] on button "Save and apply settings to creators" at bounding box center [757, 268] width 224 height 26
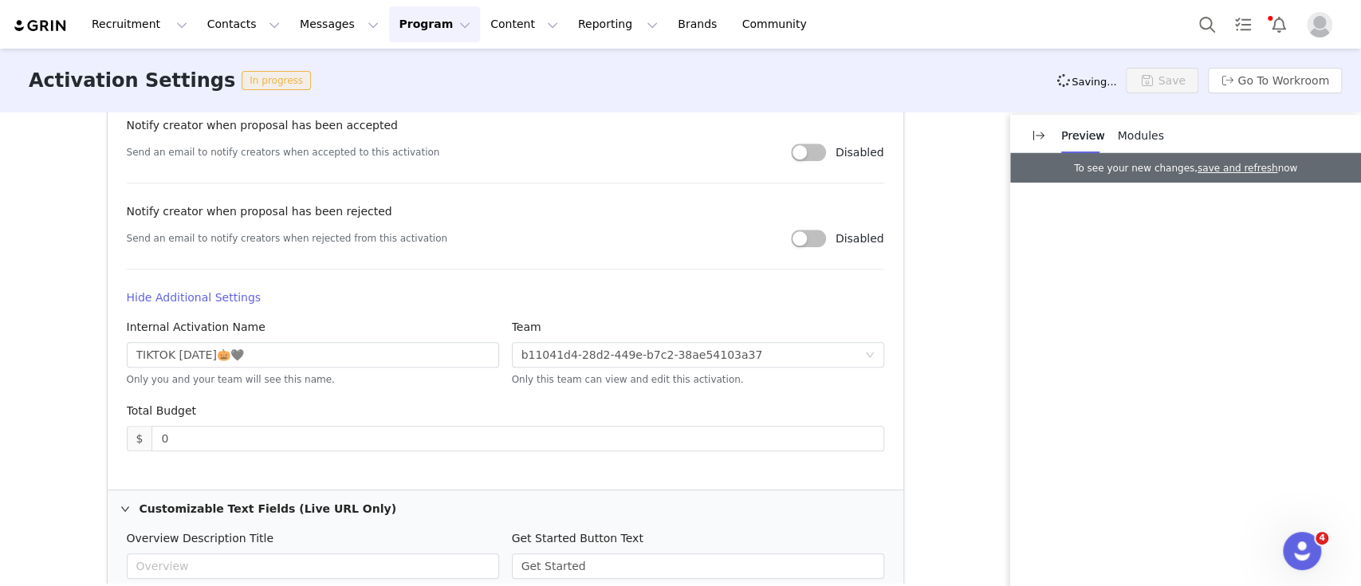
click at [420, 18] on button "Program Program" at bounding box center [434, 24] width 91 height 36
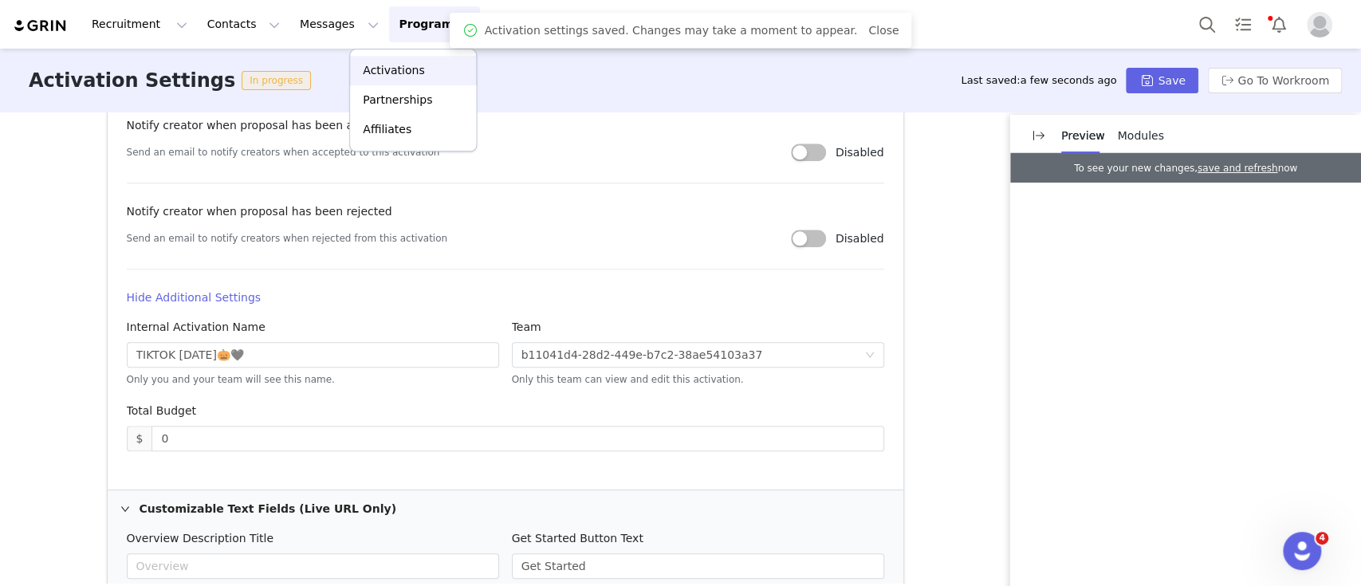
click at [409, 65] on p "Activations" at bounding box center [393, 70] width 61 height 17
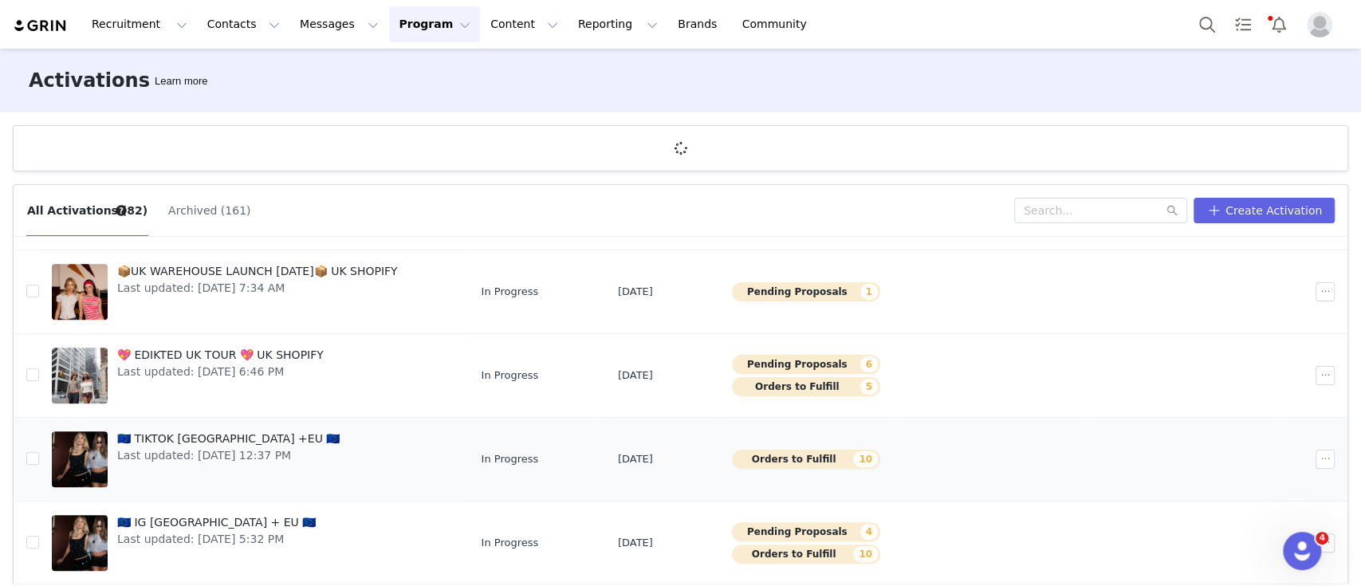
scroll to position [58, 0]
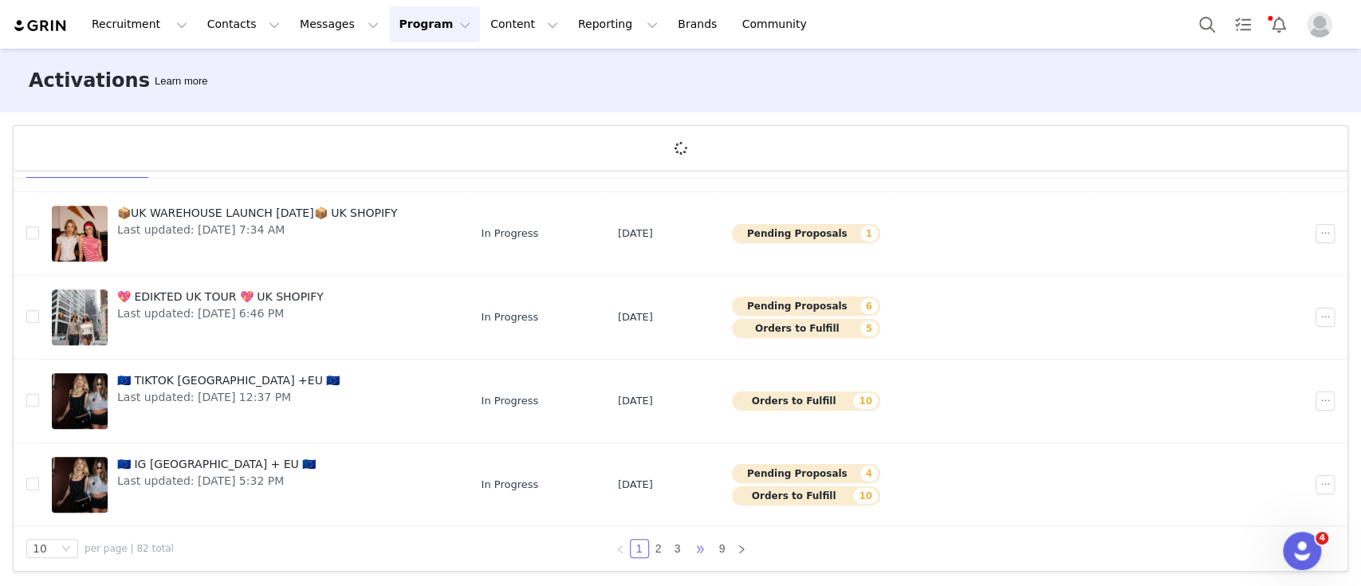
click at [687, 545] on span "•••" at bounding box center [700, 548] width 26 height 19
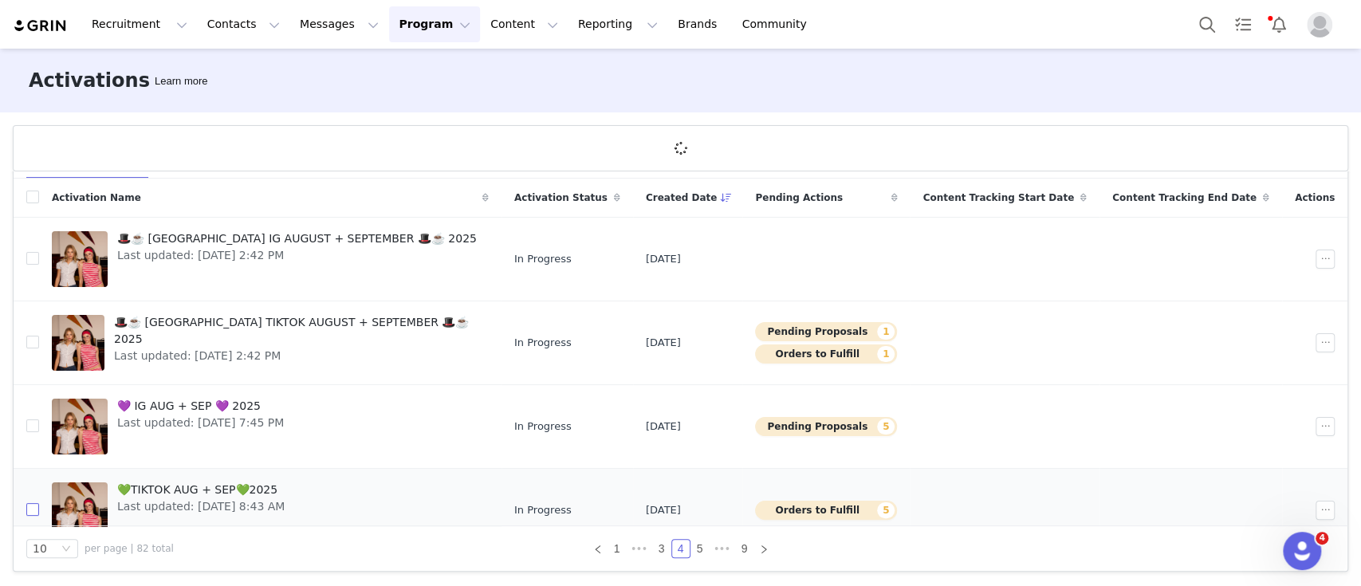
click at [32, 508] on input "checkbox" at bounding box center [32, 509] width 13 height 13
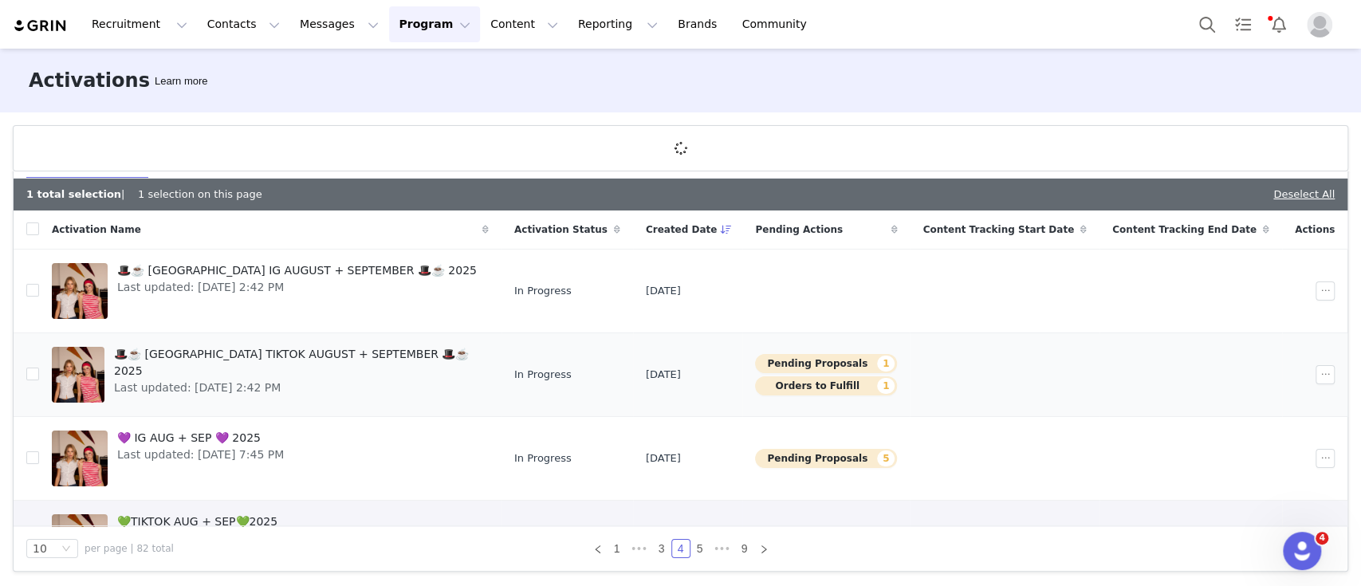
scroll to position [212, 0]
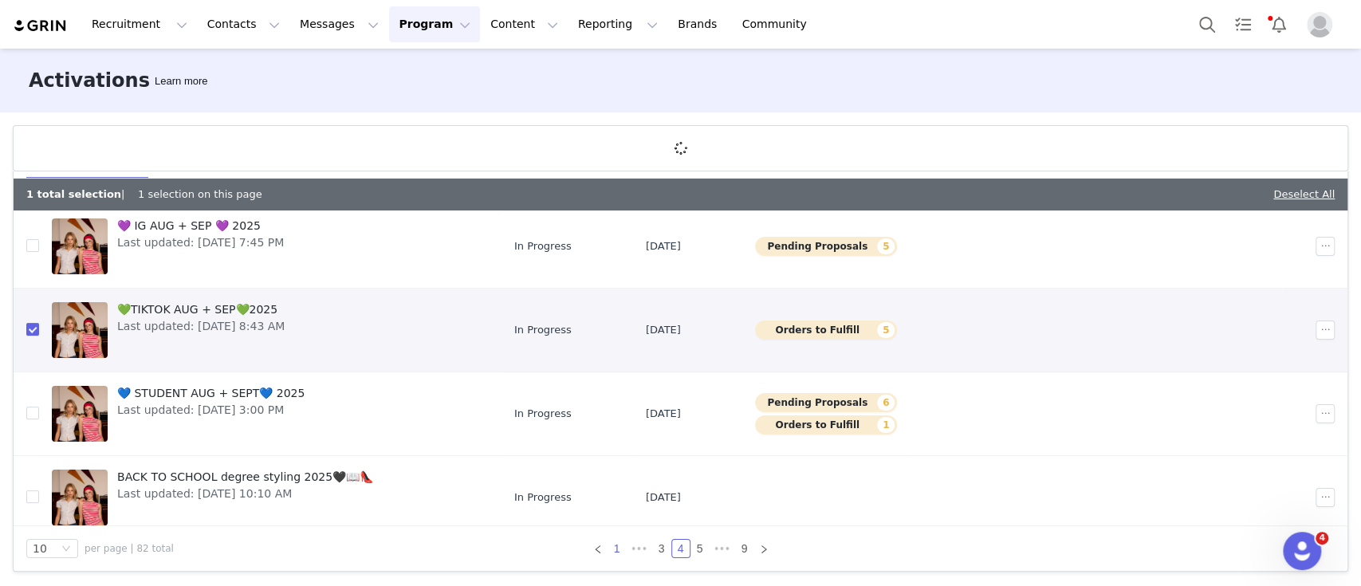
click at [611, 545] on link "1" at bounding box center [617, 549] width 18 height 18
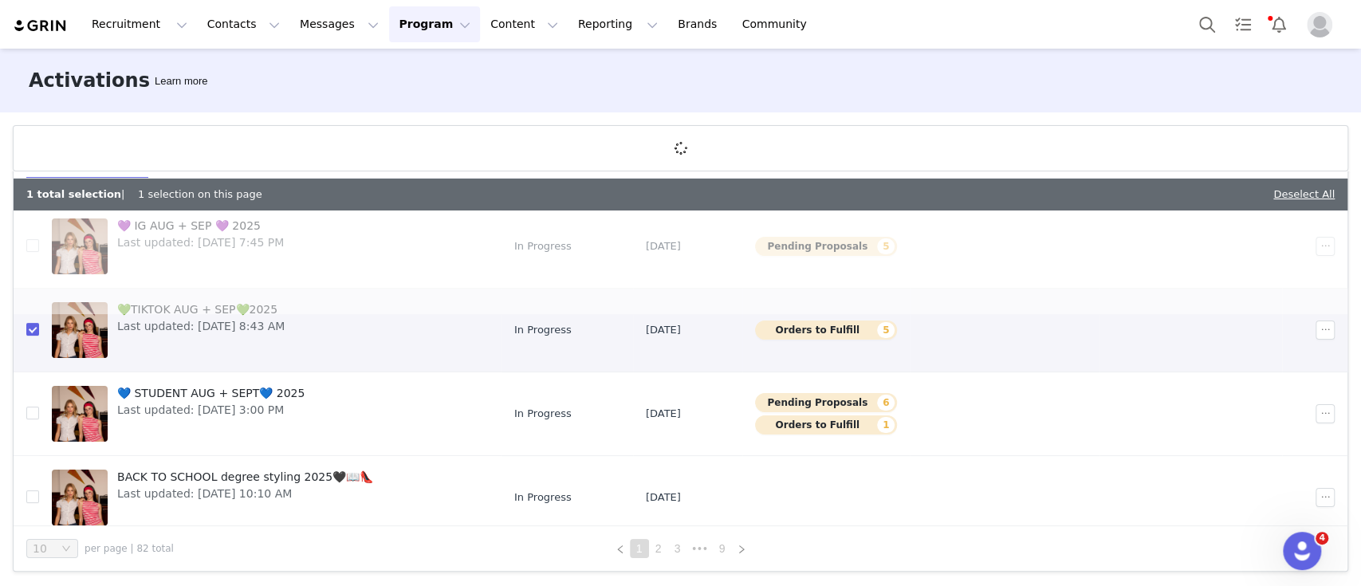
scroll to position [0, 0]
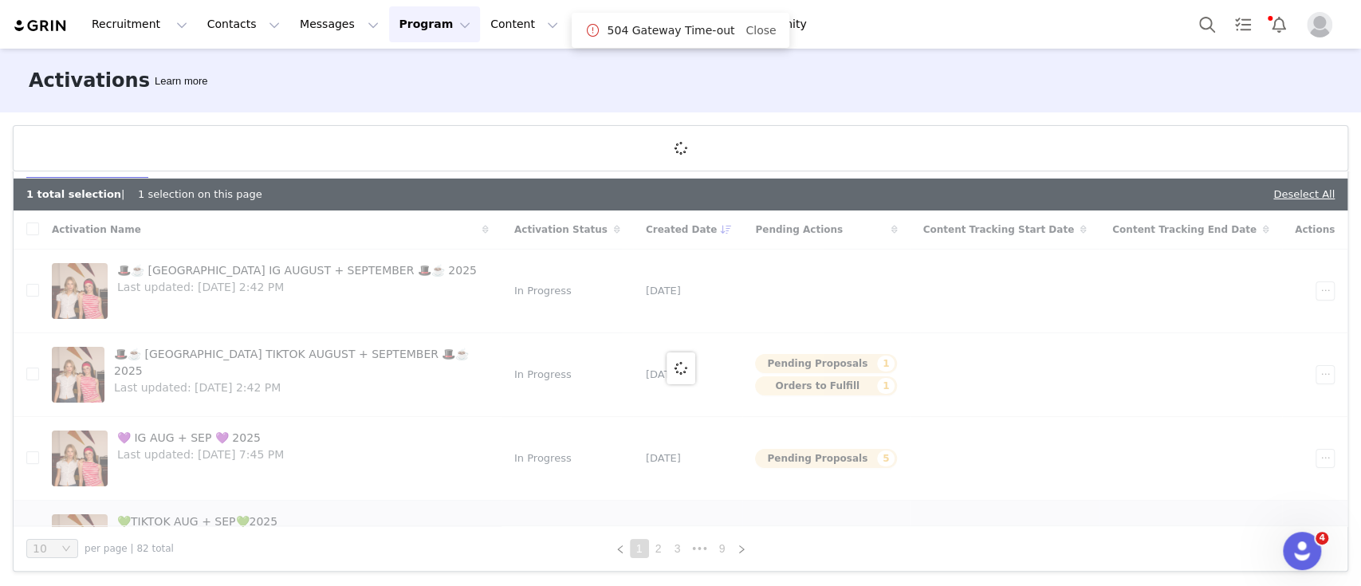
checkbox input "false"
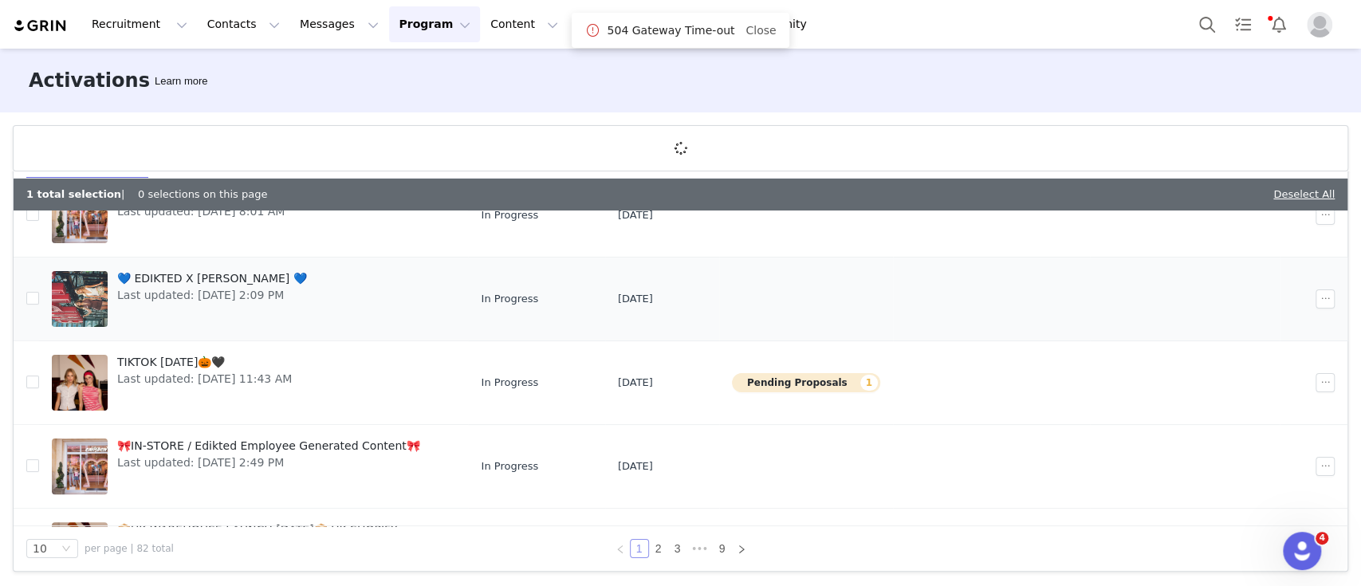
scroll to position [319, 0]
